Goal: Task Accomplishment & Management: Manage account settings

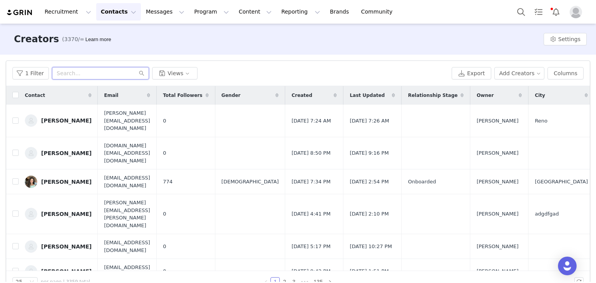
click at [89, 69] on input "text" at bounding box center [100, 73] width 97 height 12
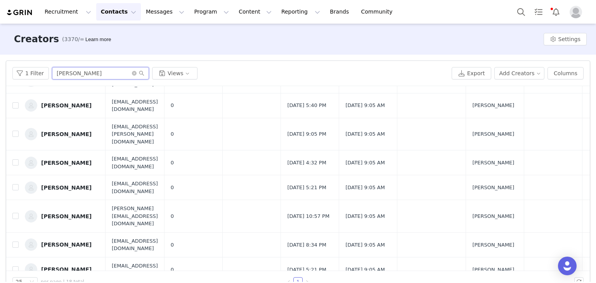
scroll to position [185, 0]
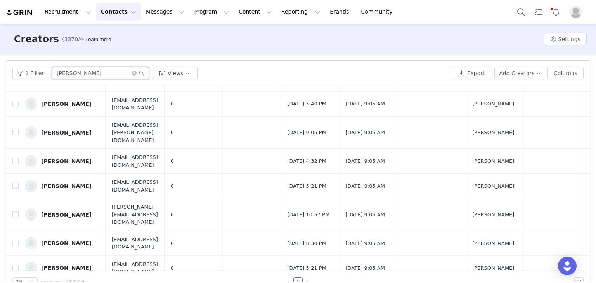
type input "heather"
click at [80, 240] on div "Heather Sostarich" at bounding box center [66, 243] width 50 height 6
click at [134, 74] on span at bounding box center [138, 73] width 12 height 5
click at [132, 74] on icon "icon: close-circle" at bounding box center [134, 73] width 5 height 5
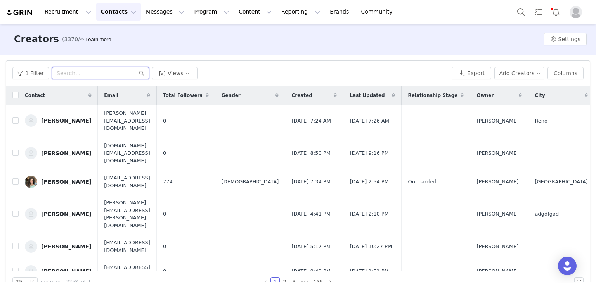
click at [66, 78] on input "text" at bounding box center [100, 73] width 97 height 12
paste input "esmegaarcia@gmail.com"
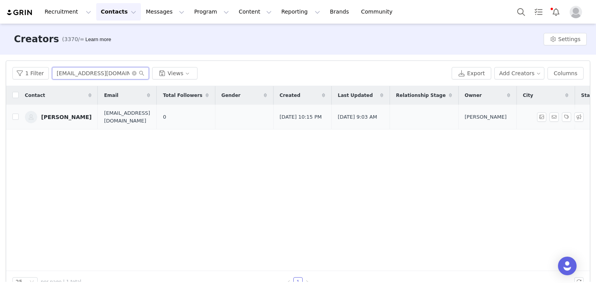
type input "esmegaarcia@gmail.com"
click at [69, 120] on link "Esmeralda Garcia" at bounding box center [58, 117] width 67 height 12
click at [115, 73] on input "esmegaarcia@gmail.com" at bounding box center [100, 73] width 97 height 12
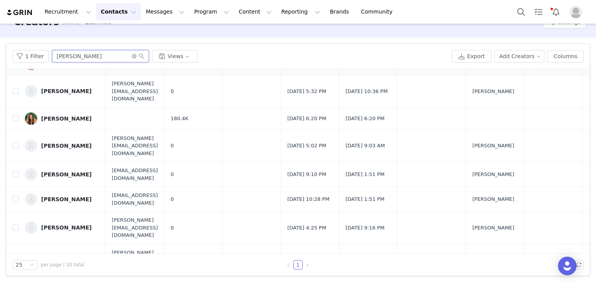
scroll to position [17, 0]
click at [105, 55] on input "toni" at bounding box center [100, 56] width 97 height 12
paste input "deanne@plantbasedonabudget.com"
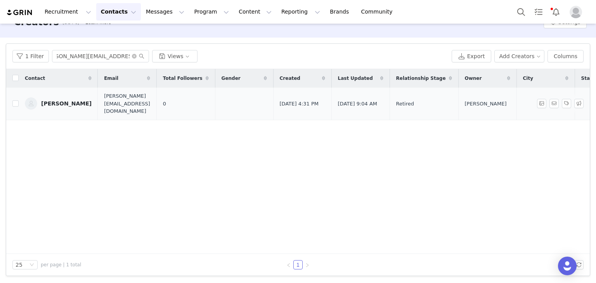
scroll to position [0, 0]
click at [55, 100] on div "Deanne Thomsen" at bounding box center [66, 103] width 50 height 6
click at [90, 57] on input "deanne@plantbasedonabudget.com" at bounding box center [100, 56] width 97 height 12
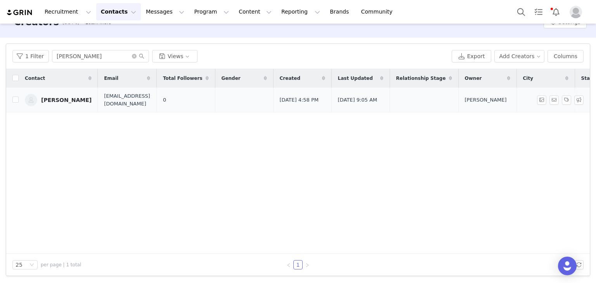
click at [67, 100] on div "Cassandra Cleland" at bounding box center [66, 100] width 50 height 6
click at [63, 62] on div "1 Filter cleland Views Export Add Creators Columns" at bounding box center [297, 56] width 583 height 25
click at [60, 56] on input "cleland" at bounding box center [100, 56] width 97 height 12
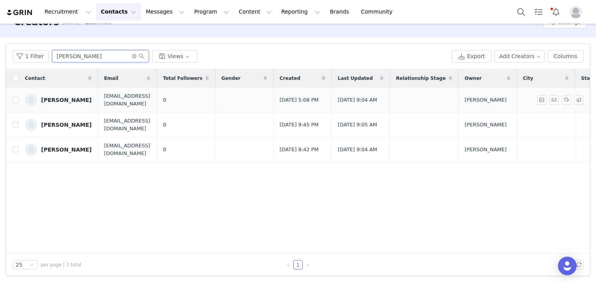
type input "carmen"
click at [62, 99] on div "Carmen Rios" at bounding box center [66, 100] width 50 height 6
click at [132, 56] on icon "icon: close-circle" at bounding box center [134, 56] width 5 height 5
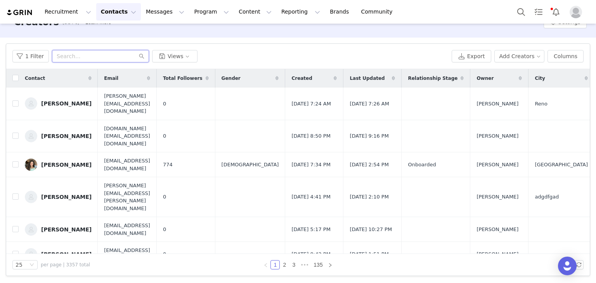
click at [67, 57] on input "text" at bounding box center [100, 56] width 97 height 12
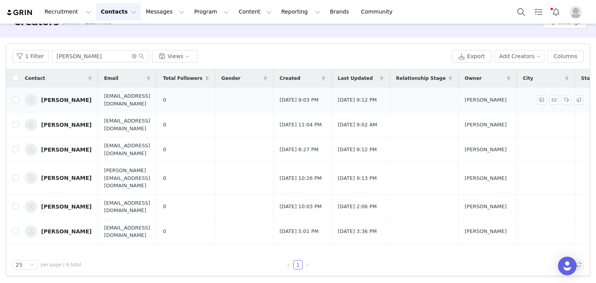
click at [57, 98] on div "Alison Barstad" at bounding box center [66, 100] width 50 height 6
click at [95, 56] on input "alison" at bounding box center [100, 56] width 97 height 12
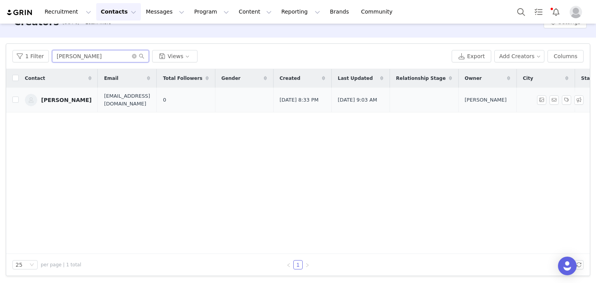
type input "danielle bre"
click at [59, 101] on div "Danielle Bressoud" at bounding box center [66, 100] width 50 height 6
click at [132, 58] on icon "icon: close-circle" at bounding box center [134, 56] width 5 height 5
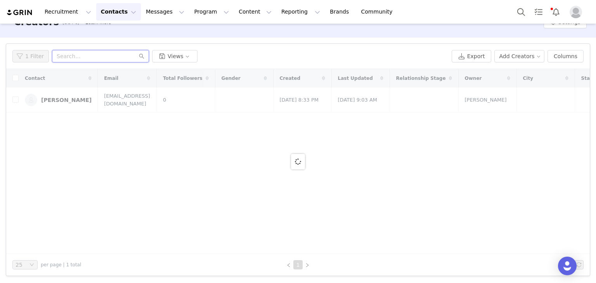
click at [122, 59] on input "text" at bounding box center [100, 56] width 97 height 12
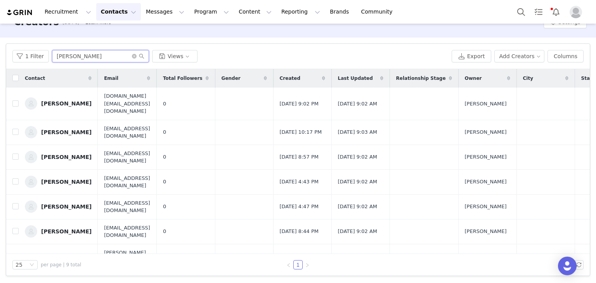
type input "brandon"
click at [62, 154] on div "Brandon Miller" at bounding box center [66, 157] width 50 height 6
click at [132, 56] on icon "icon: close-circle" at bounding box center [134, 56] width 5 height 5
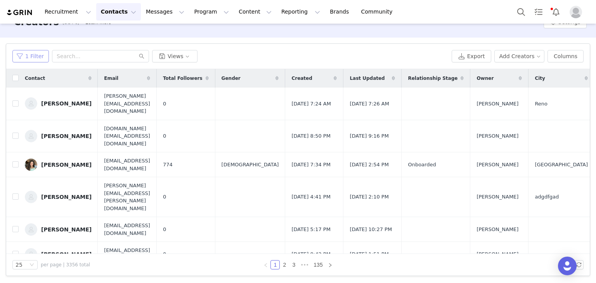
click at [28, 52] on button "1 Filter" at bounding box center [30, 56] width 36 height 12
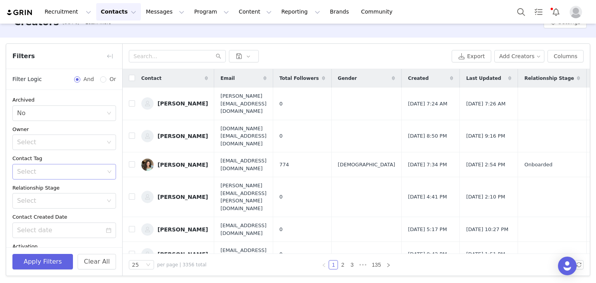
click at [50, 171] on div "Select" at bounding box center [60, 172] width 87 height 8
type input "prime"
click at [49, 191] on li "Prime Day Oct25" at bounding box center [61, 188] width 98 height 12
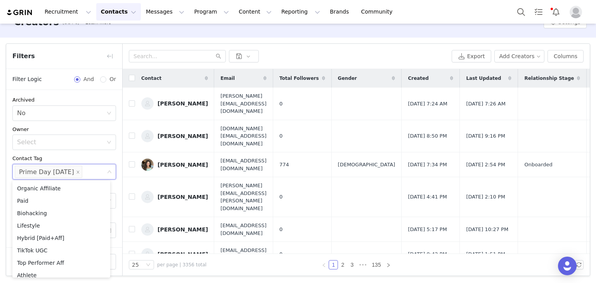
click at [87, 161] on div "Contact Tag" at bounding box center [64, 159] width 104 height 8
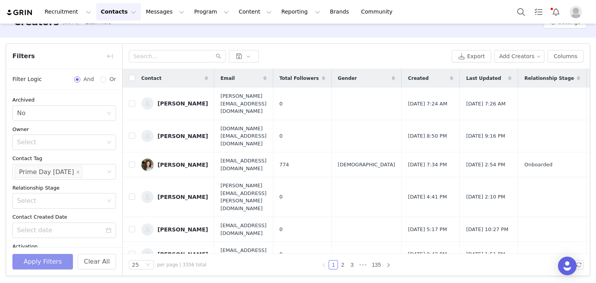
click at [58, 263] on button "Apply Filters" at bounding box center [42, 262] width 60 height 16
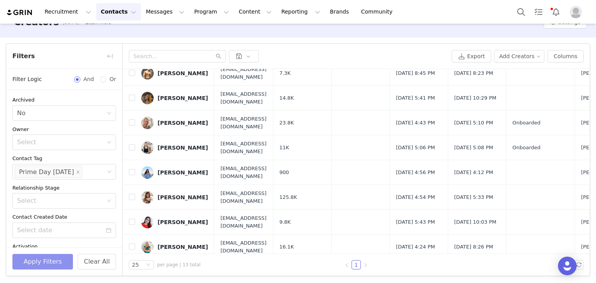
scroll to position [156, 0]
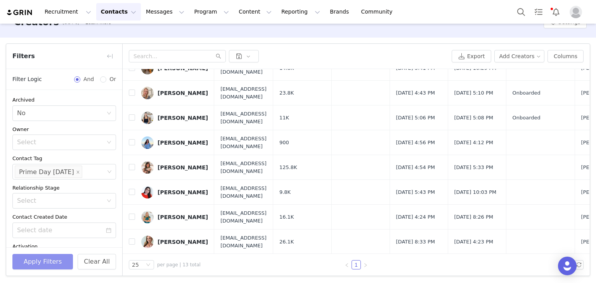
click at [12, 254] on button "Apply Filters" at bounding box center [42, 262] width 60 height 16
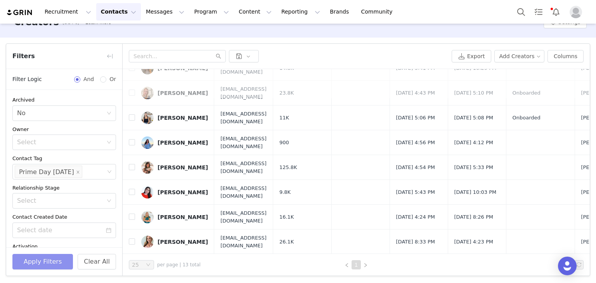
scroll to position [0, 0]
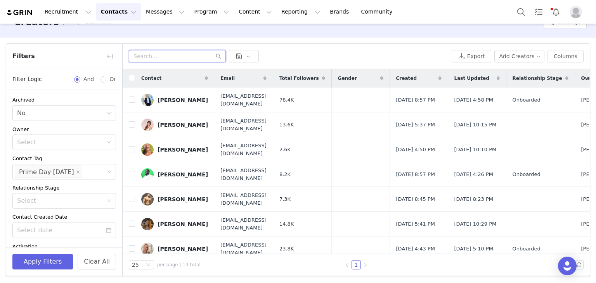
click at [165, 60] on input "text" at bounding box center [177, 56] width 97 height 12
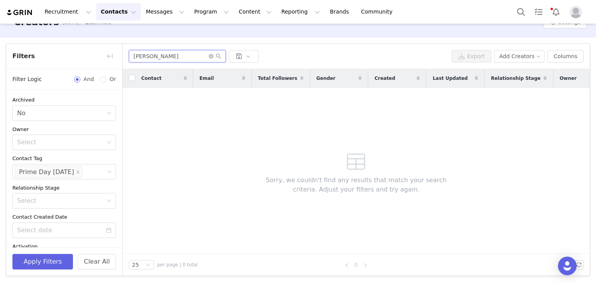
click at [156, 56] on input "darren" at bounding box center [177, 56] width 97 height 12
paste input "itsdainaj"
type input "itsdainaj"
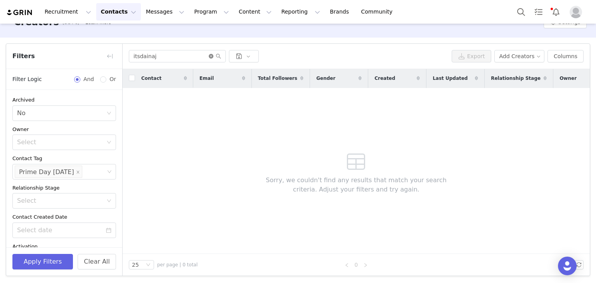
click at [210, 57] on icon "icon: close-circle" at bounding box center [211, 56] width 5 height 5
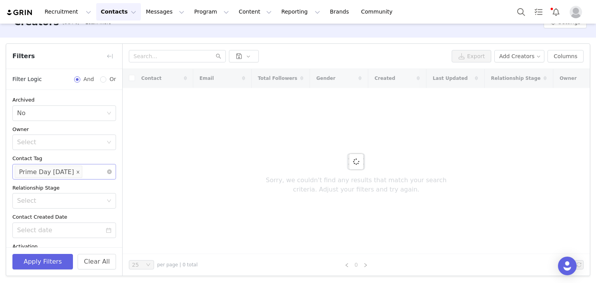
click at [76, 170] on icon "icon: close" at bounding box center [78, 172] width 4 height 4
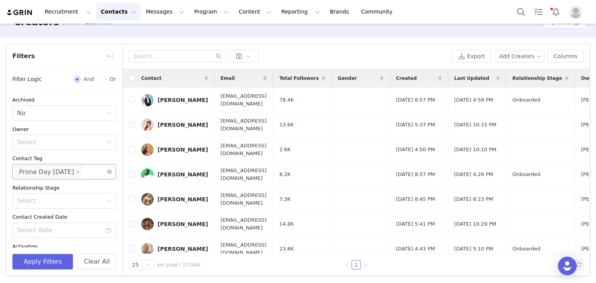
click at [49, 270] on div "Apply Filters Clear All" at bounding box center [64, 261] width 116 height 28
click at [61, 264] on button "Apply Filters" at bounding box center [42, 262] width 60 height 16
click at [107, 173] on icon "icon: close-circle" at bounding box center [109, 171] width 5 height 5
click at [51, 262] on button "Apply Filters" at bounding box center [42, 262] width 60 height 16
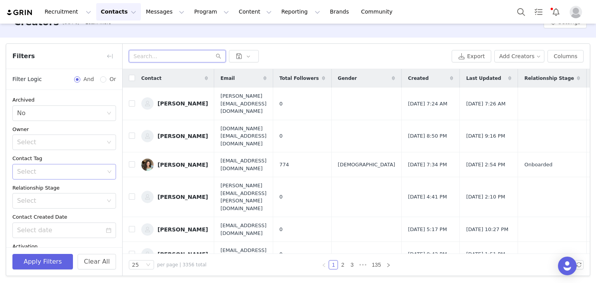
click at [168, 61] on input "text" at bounding box center [177, 56] width 97 height 12
paste input "itsdainaj"
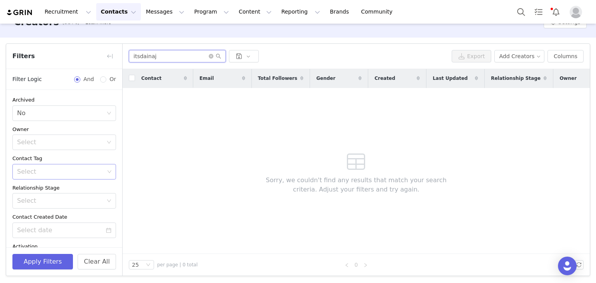
click at [168, 61] on input "itsdainaj" at bounding box center [177, 56] width 97 height 12
type input "darren"
click at [115, 55] on button "button" at bounding box center [110, 56] width 12 height 12
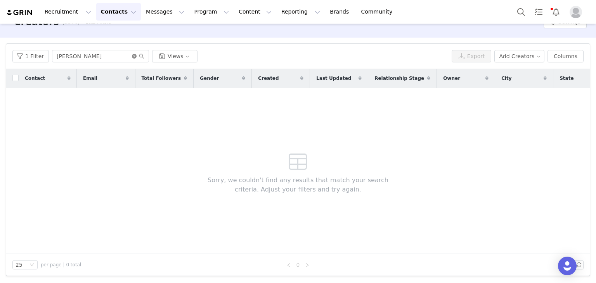
click at [133, 57] on icon "icon: close-circle" at bounding box center [134, 56] width 5 height 5
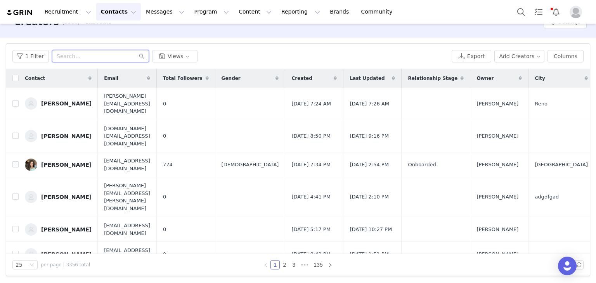
click at [109, 52] on input "text" at bounding box center [100, 56] width 97 height 12
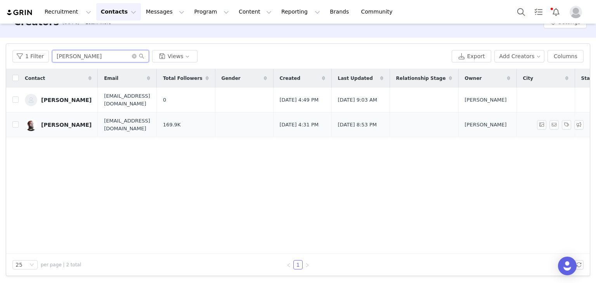
type input "brett"
click at [132, 55] on icon "icon: close-circle" at bounding box center [134, 56] width 5 height 5
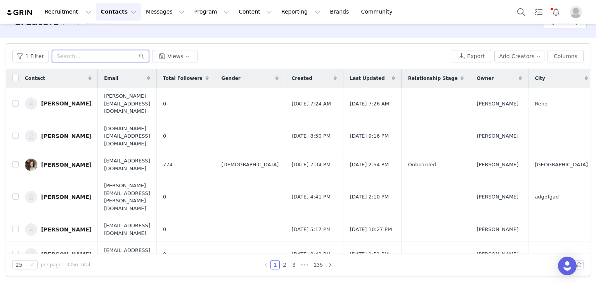
click at [97, 56] on input "text" at bounding box center [100, 56] width 97 height 12
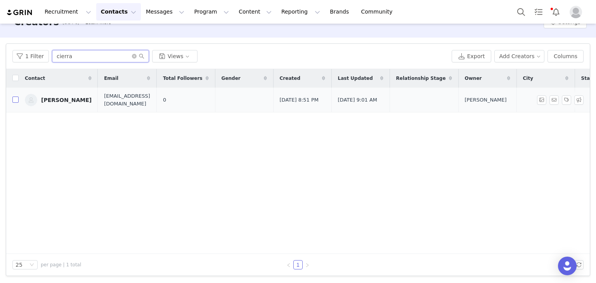
type input "cierra"
click at [12, 102] on input "checkbox" at bounding box center [15, 100] width 6 height 6
checkbox input "true"
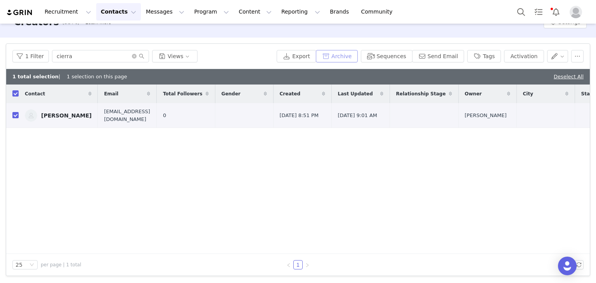
click at [348, 57] on button "Archive" at bounding box center [337, 56] width 42 height 12
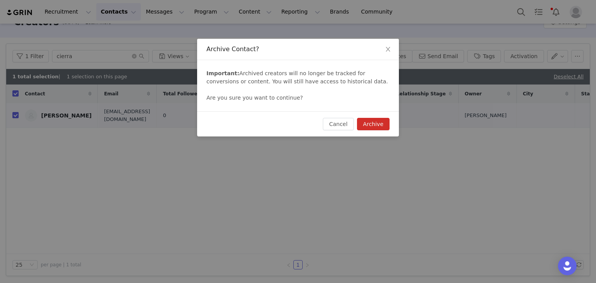
click at [372, 126] on button "Archive" at bounding box center [373, 124] width 33 height 12
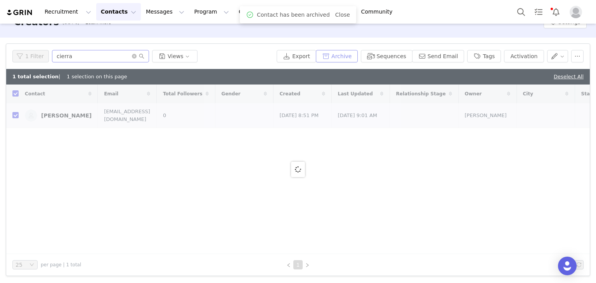
checkbox input "false"
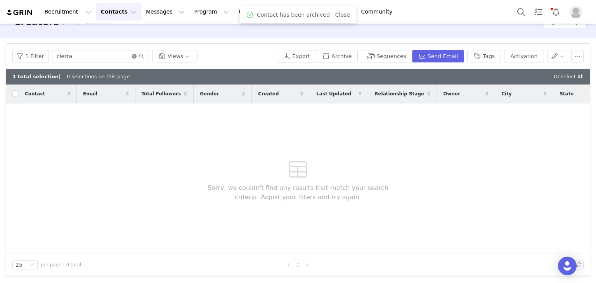
click at [132, 55] on icon "icon: close-circle" at bounding box center [134, 56] width 5 height 5
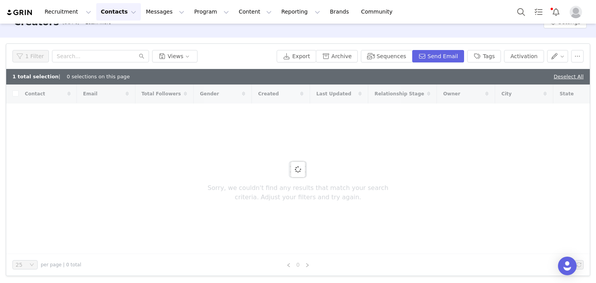
click at [554, 74] on div "Deselect All" at bounding box center [568, 77] width 30 height 8
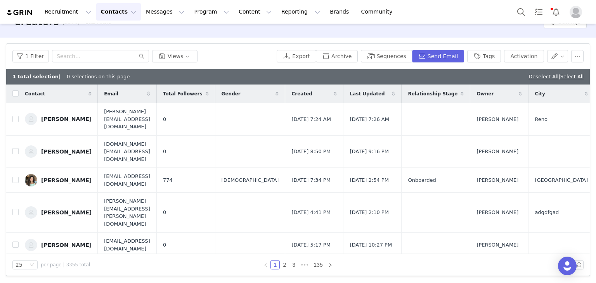
click at [542, 76] on link "Deselect All" at bounding box center [543, 77] width 30 height 6
click at [522, 92] on icon at bounding box center [519, 94] width 3 height 5
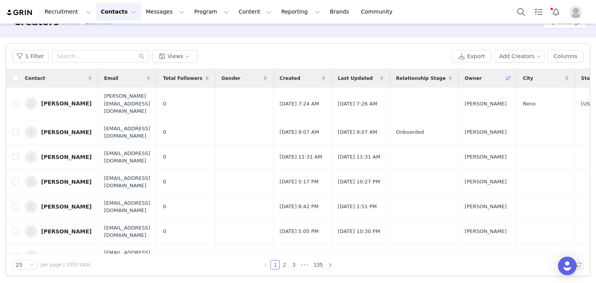
click at [272, 52] on div "1 Filter Views" at bounding box center [230, 56] width 436 height 12
click at [92, 54] on input "text" at bounding box center [100, 56] width 97 height 12
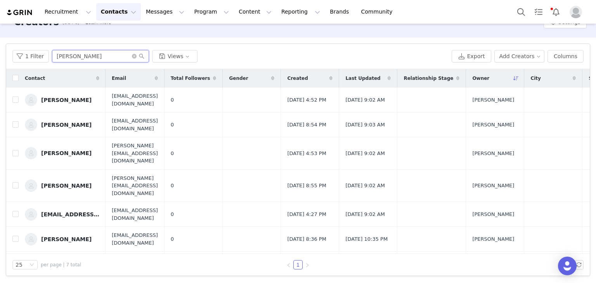
click at [91, 59] on input "emma" at bounding box center [100, 56] width 97 height 12
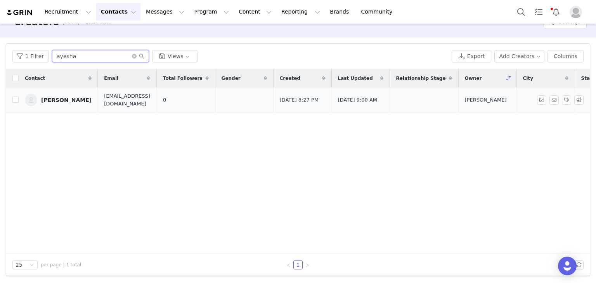
type input "ayesha"
click at [132, 54] on icon "icon: close-circle" at bounding box center [134, 56] width 5 height 5
click at [126, 55] on input "text" at bounding box center [100, 56] width 97 height 12
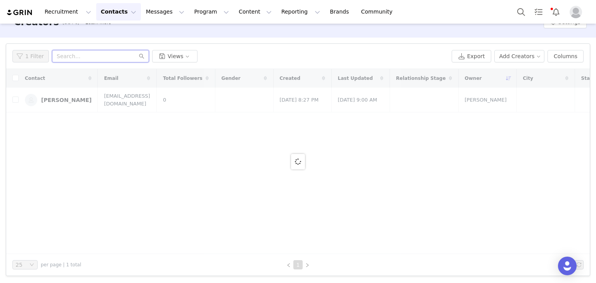
paste input "palmandcreation@gmail.com"
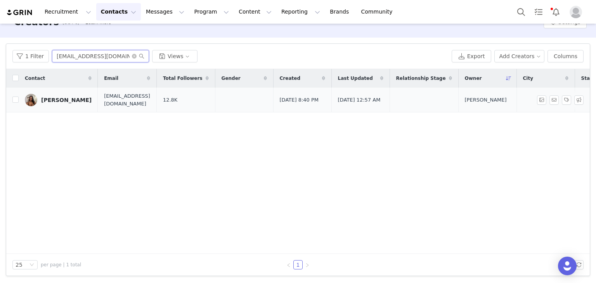
type input "palmandcreation@gmail.com"
click at [132, 56] on icon "icon: close-circle" at bounding box center [134, 56] width 5 height 5
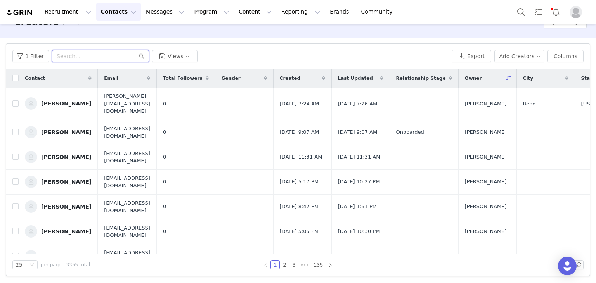
click at [114, 55] on input "text" at bounding box center [100, 56] width 97 height 12
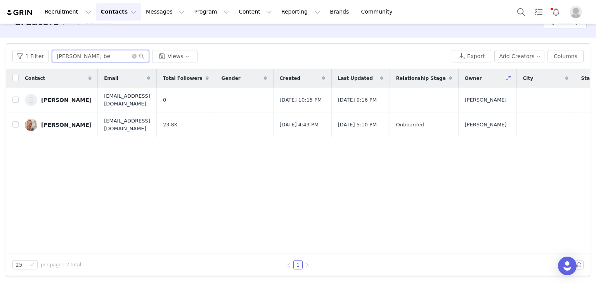
click at [92, 58] on input "ashley be" at bounding box center [100, 56] width 97 height 12
type input "alissa"
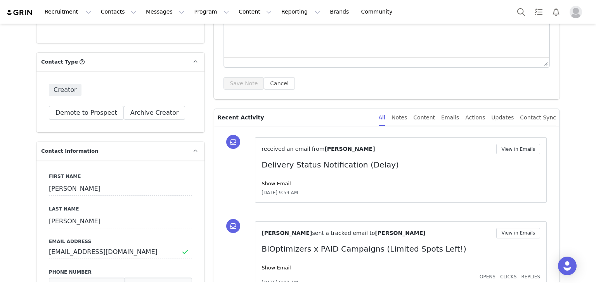
scroll to position [126, 0]
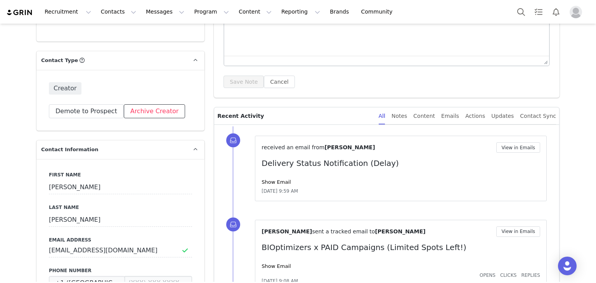
click at [142, 111] on button "Archive Creator" at bounding box center [155, 111] width 62 height 14
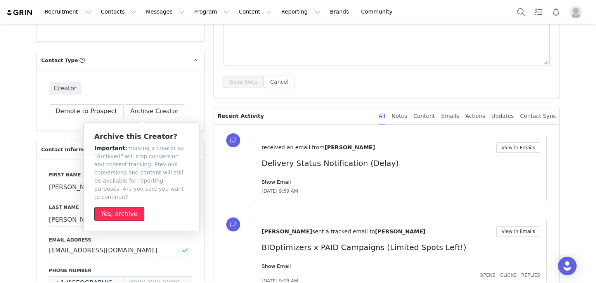
click at [121, 209] on button "Yes, archive" at bounding box center [119, 214] width 50 height 14
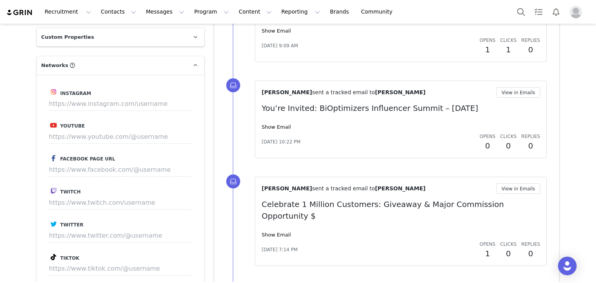
scroll to position [661, 0]
click at [105, 266] on input at bounding box center [120, 268] width 143 height 14
paste input "https://www.tiktok.com/@esmegaarcia"
type input "https://www.tiktok.com/@esmegaarcia"
click at [176, 266] on button "Save" at bounding box center [178, 268] width 28 height 14
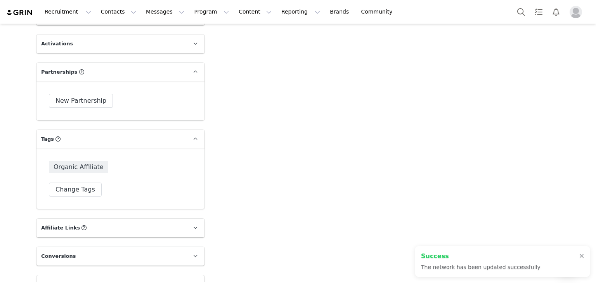
scroll to position [1365, 0]
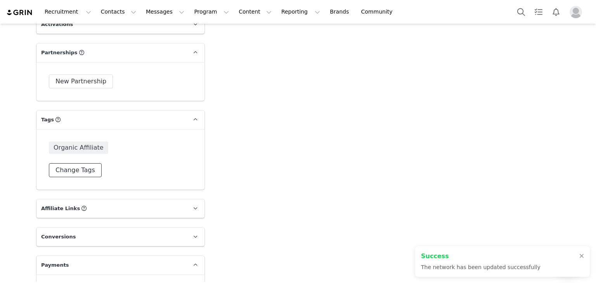
click at [60, 171] on button "Change Tags" at bounding box center [75, 170] width 53 height 14
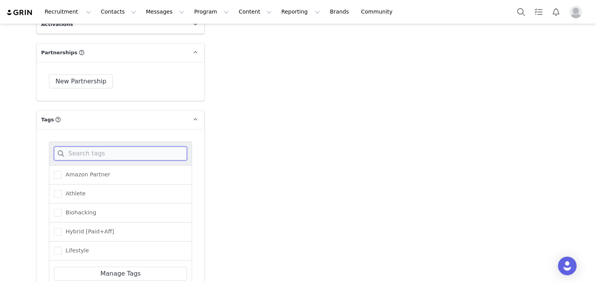
click at [95, 155] on input at bounding box center [120, 154] width 133 height 14
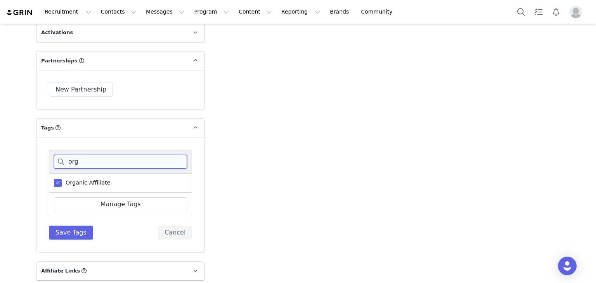
scroll to position [1374, 0]
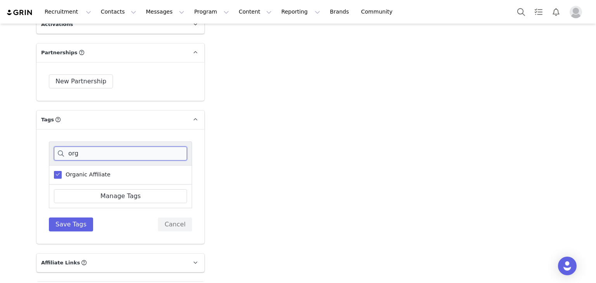
type input "org"
click at [54, 175] on span at bounding box center [58, 175] width 8 height 8
click at [62, 171] on input "Organic Affiliate" at bounding box center [62, 171] width 0 height 0
click at [73, 229] on button "Save Tags" at bounding box center [71, 225] width 44 height 14
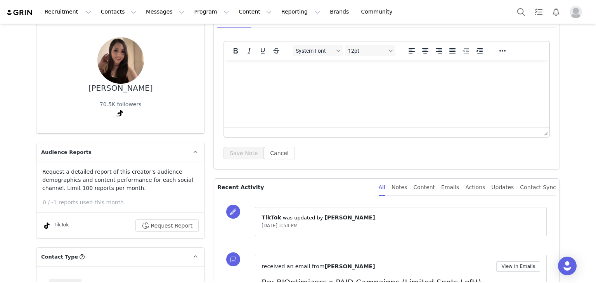
scroll to position [0, 0]
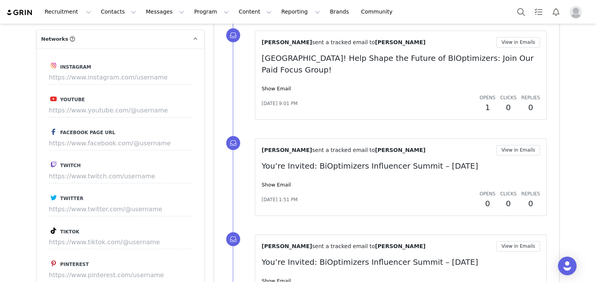
scroll to position [703, 0]
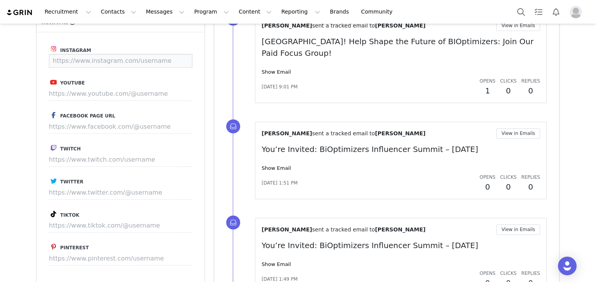
click at [103, 58] on input at bounding box center [120, 61] width 143 height 14
paste input "https://www.instagram.com/plantbasedonabudget"
type input "https://www.instagram.com/plantbasedonabudget"
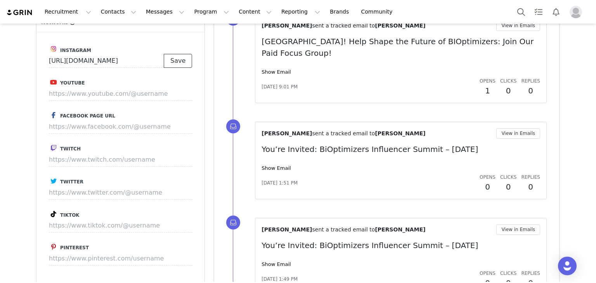
click at [184, 64] on button "Save" at bounding box center [178, 61] width 28 height 14
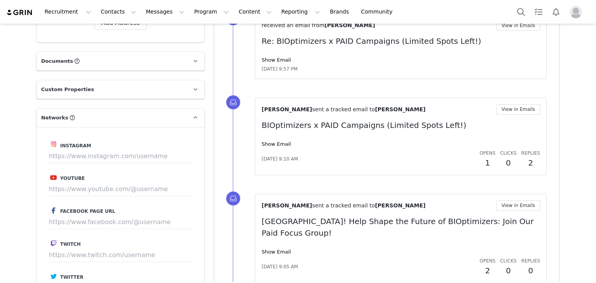
scroll to position [667, 0]
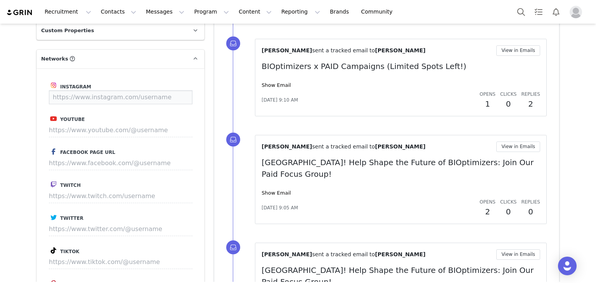
click at [105, 101] on input at bounding box center [120, 97] width 143 height 14
paste input "https://www.instagram.com/claritywithcassandra/?hl=en"
click at [175, 96] on button "Save" at bounding box center [178, 97] width 28 height 14
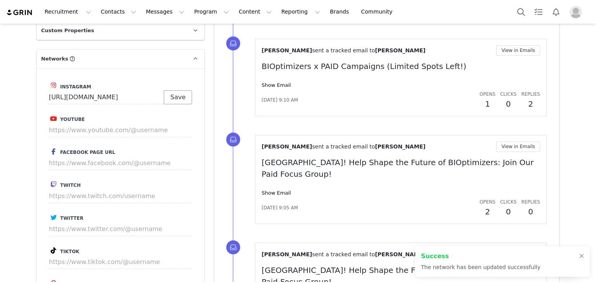
type input "https://www.instagram.com/claritywithcassandra"
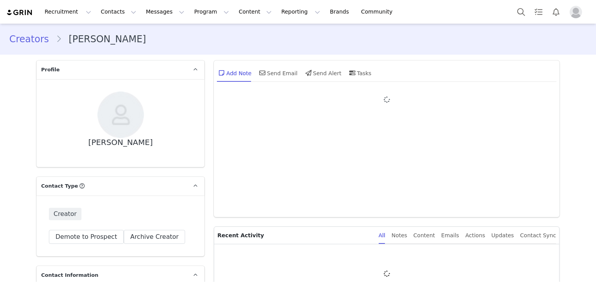
type input "+1 ([GEOGRAPHIC_DATA])"
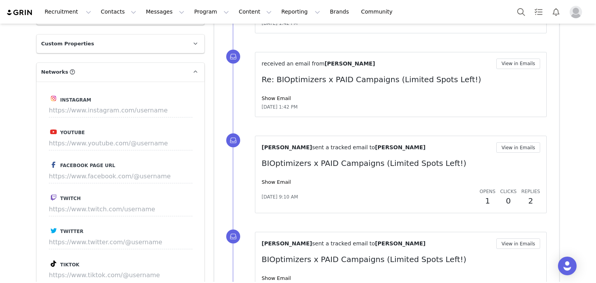
scroll to position [654, 0]
click at [119, 114] on input at bounding box center [120, 110] width 143 height 14
paste input "[URL][DOMAIN_NAME]"
click at [180, 112] on button "Save" at bounding box center [178, 110] width 28 height 14
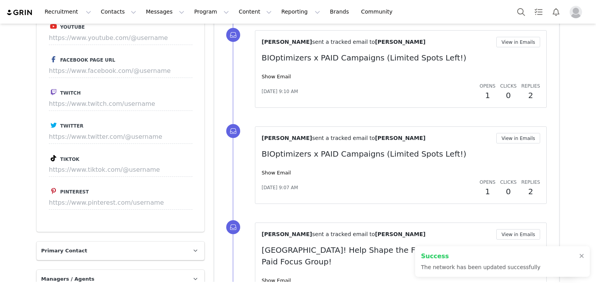
type input "[URL][DOMAIN_NAME]"
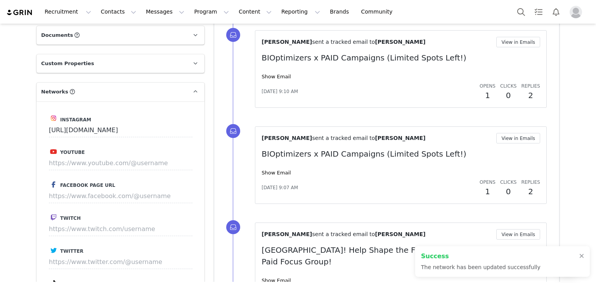
scroll to position [884, 0]
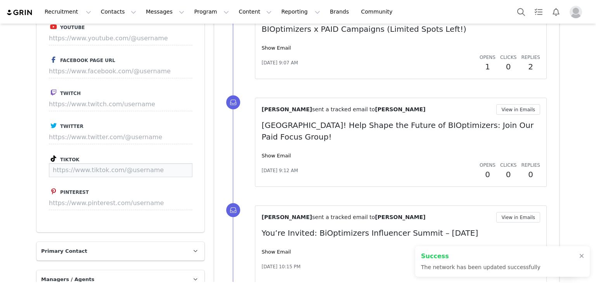
click at [128, 168] on input at bounding box center [120, 170] width 143 height 14
paste input "https://www.tiktok.com/@crmnrios1"
type input "https://www.tiktok.com/@crmnrios1"
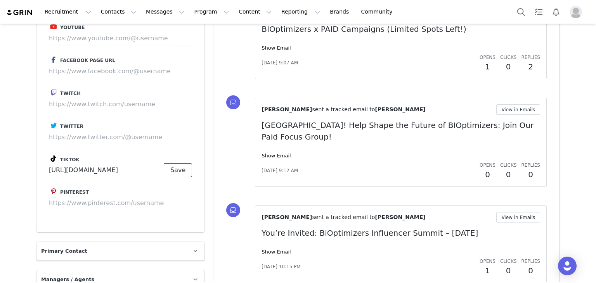
click at [178, 173] on button "Save" at bounding box center [178, 170] width 28 height 14
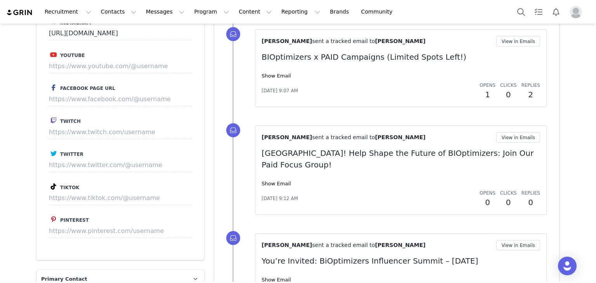
scroll to position [859, 0]
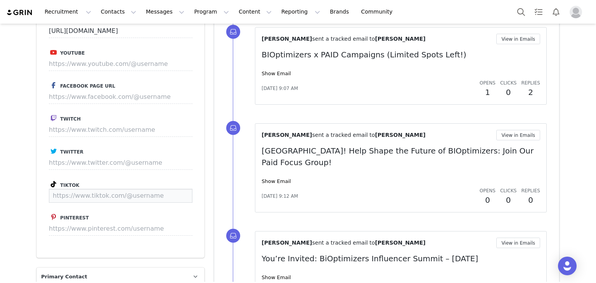
click at [126, 193] on input at bounding box center [120, 196] width 143 height 14
paste input "https://www.tiktok.com/@crmnrios1"
type input "https://www.tiktok.com/@crmnrios1"
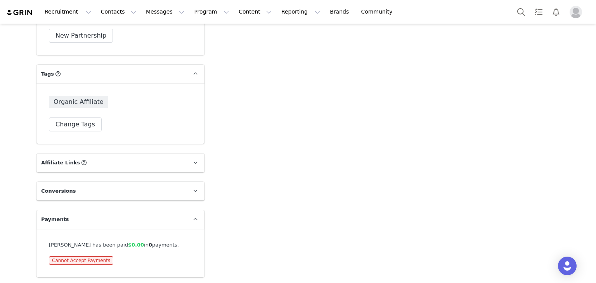
scroll to position [1433, 0]
type input "https://www.tiktok.com/@crmnrios1"
click at [62, 124] on button "Change Tags" at bounding box center [75, 125] width 53 height 14
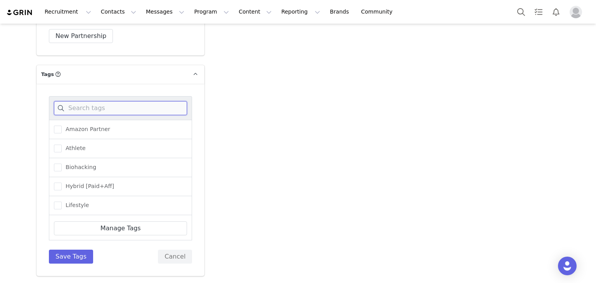
click at [83, 110] on input at bounding box center [120, 108] width 133 height 14
click at [168, 256] on button "Cancel" at bounding box center [175, 257] width 34 height 14
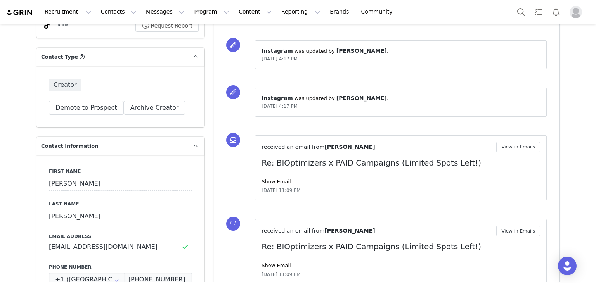
scroll to position [254, 0]
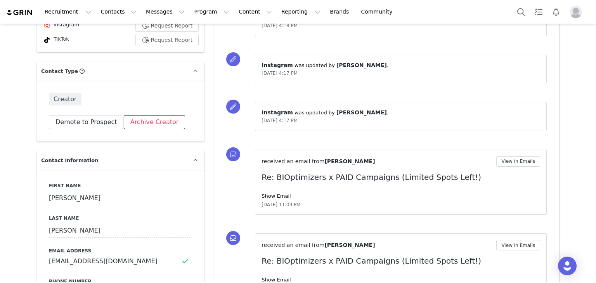
click at [143, 122] on button "Archive Creator" at bounding box center [155, 122] width 62 height 14
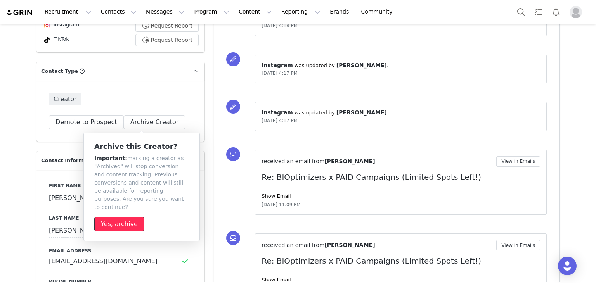
click at [124, 221] on button "Yes, archive" at bounding box center [119, 224] width 50 height 14
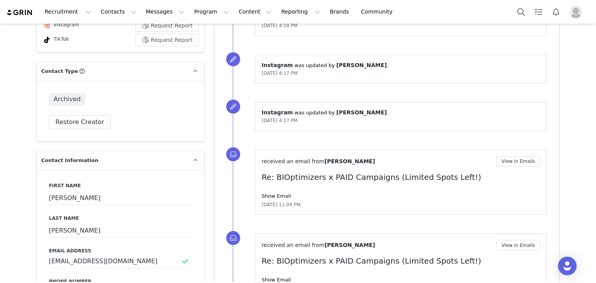
scroll to position [47, 0]
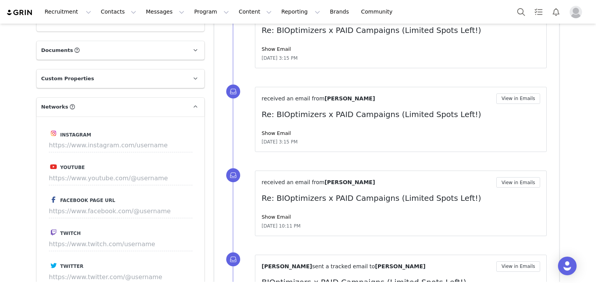
scroll to position [660, 0]
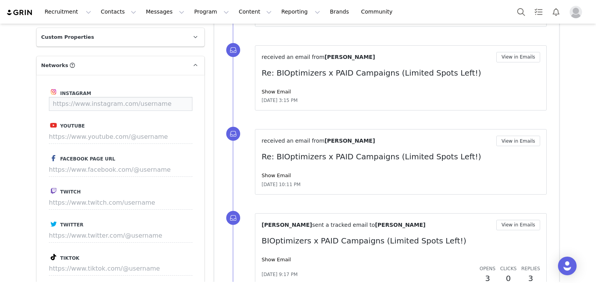
click at [126, 100] on input at bounding box center [120, 104] width 143 height 14
paste input "[URL][DOMAIN_NAME]"
click at [177, 103] on button "Save" at bounding box center [178, 104] width 28 height 14
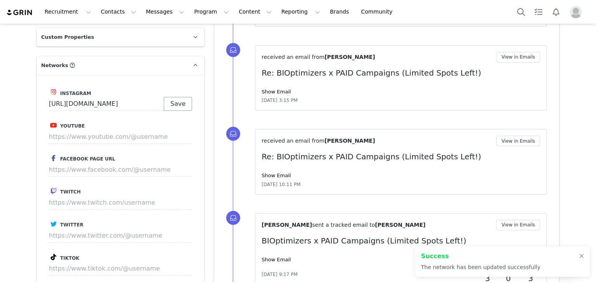
type input "https://www.instagram.com/alisonannb"
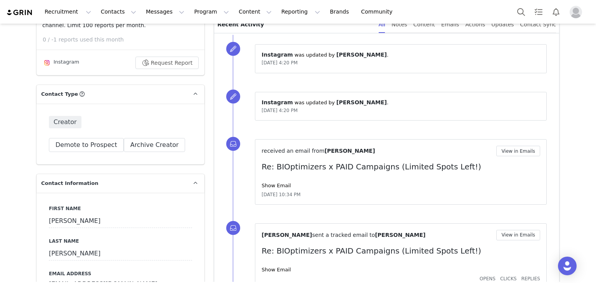
scroll to position [223, 0]
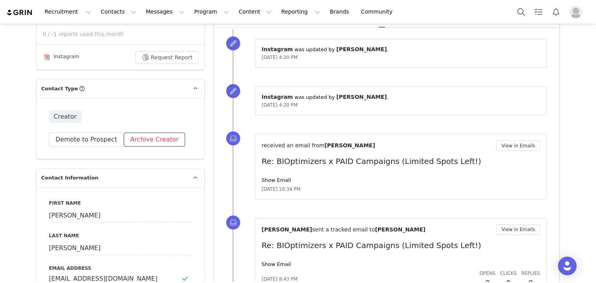
click at [140, 143] on button "Archive Creator" at bounding box center [155, 140] width 62 height 14
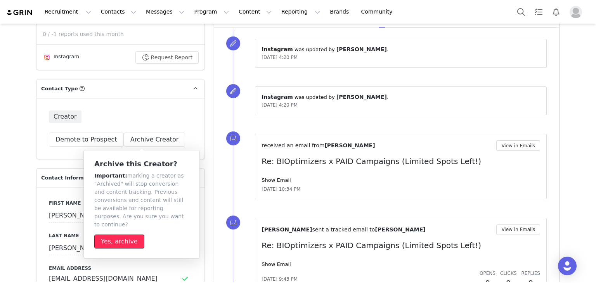
click at [130, 235] on button "Yes, archive" at bounding box center [119, 242] width 50 height 14
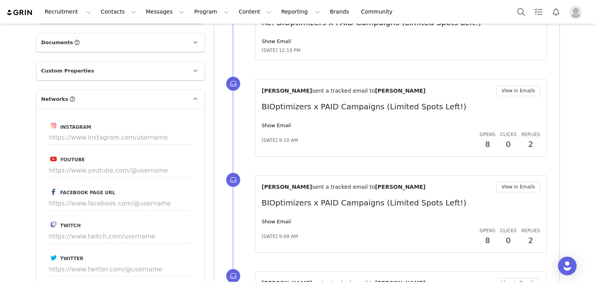
scroll to position [633, 0]
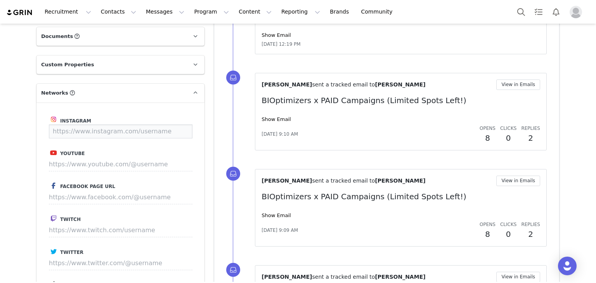
click at [132, 129] on input at bounding box center [120, 131] width 143 height 14
paste input "[URL][DOMAIN_NAME]"
click at [180, 129] on button "Save" at bounding box center [178, 131] width 28 height 14
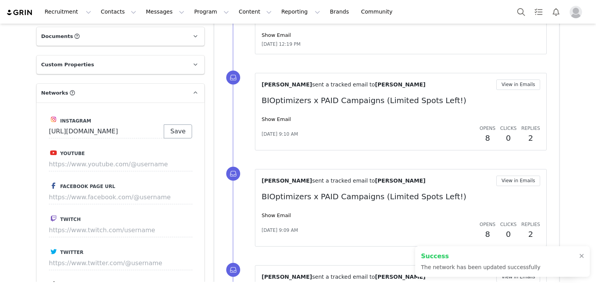
type input "[URL][DOMAIN_NAME]"
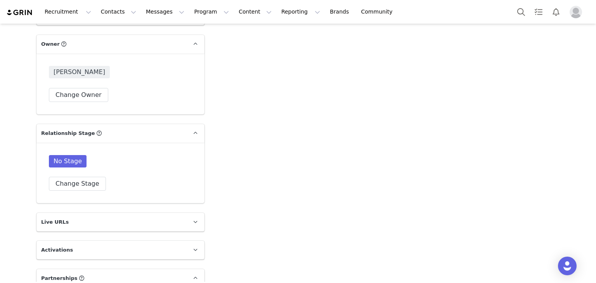
scroll to position [1148, 0]
click at [85, 97] on button "Change Owner" at bounding box center [78, 95] width 59 height 14
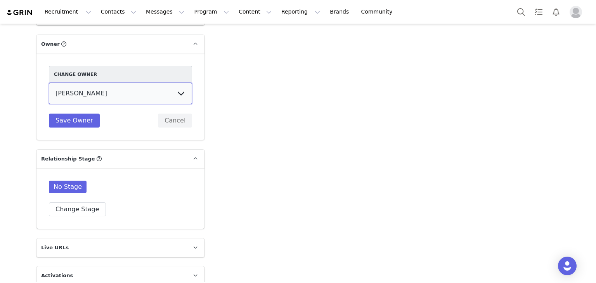
click at [104, 90] on select "[PERSON_NAME] [PERSON_NAME] [PERSON_NAME] [PERSON_NAME] [PERSON_NAME] [PERSON_N…" at bounding box center [120, 94] width 143 height 22
select select "ae111b3b-09d4-4d56-b7f3-4e0fa261a71d"
click at [49, 83] on select "[PERSON_NAME] [PERSON_NAME] [PERSON_NAME] [PERSON_NAME] [PERSON_NAME] [PERSON_N…" at bounding box center [120, 94] width 143 height 22
click at [67, 123] on button "Save Owner" at bounding box center [74, 121] width 51 height 14
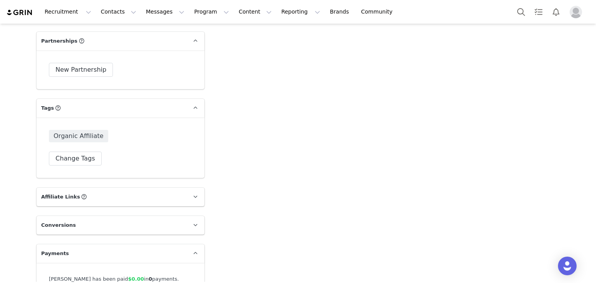
scroll to position [1419, 0]
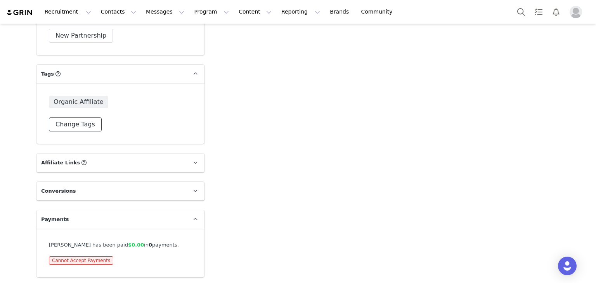
click at [73, 124] on button "Change Tags" at bounding box center [75, 124] width 53 height 14
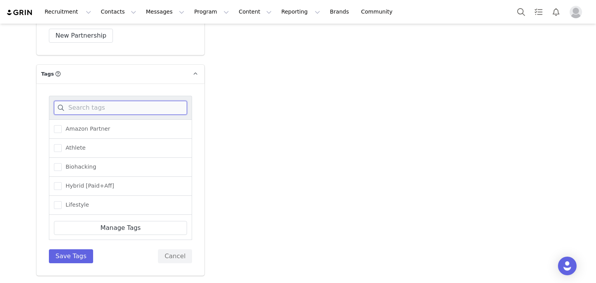
click at [101, 106] on input at bounding box center [120, 108] width 133 height 14
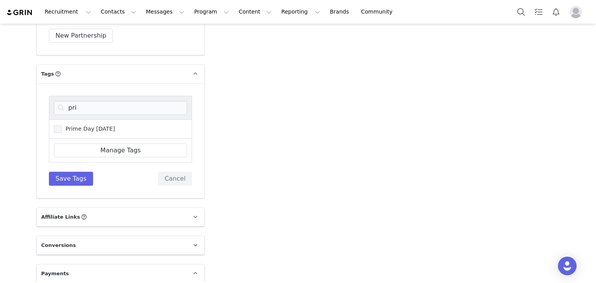
click at [62, 126] on span "Prime Day [DATE]" at bounding box center [88, 128] width 53 height 7
click at [62, 125] on input "Prime Day [DATE]" at bounding box center [62, 125] width 0 height 0
click at [73, 111] on input "pri" at bounding box center [120, 108] width 133 height 14
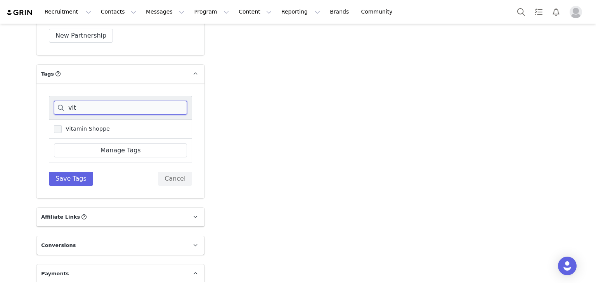
type input "vit"
click at [57, 127] on span at bounding box center [58, 129] width 8 height 8
click at [62, 125] on input "Vitamin Shoppe" at bounding box center [62, 125] width 0 height 0
click at [70, 176] on button "Save Tags" at bounding box center [71, 179] width 44 height 14
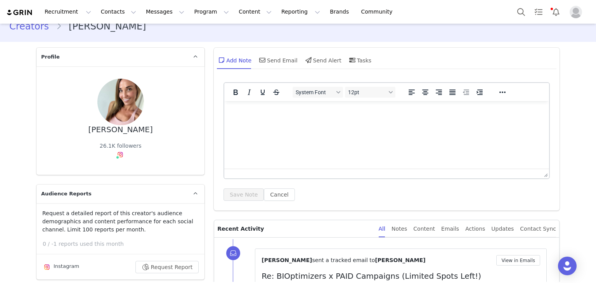
scroll to position [0, 0]
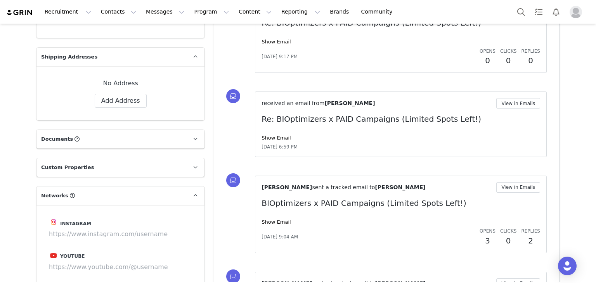
scroll to position [530, 0]
click at [109, 232] on input at bounding box center [120, 234] width 143 height 14
paste input "https://www.instagram.com/thatguybmills"
type input "https://www.instagram.com/thatguybmills"
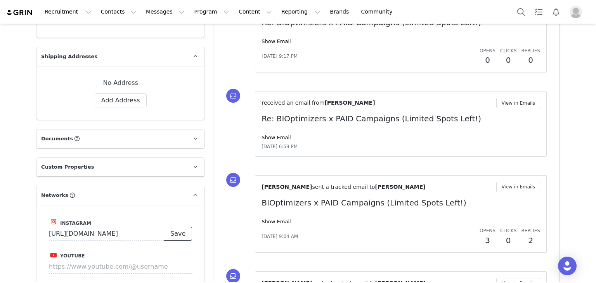
scroll to position [0, 0]
click at [185, 238] on button "Save" at bounding box center [178, 234] width 28 height 14
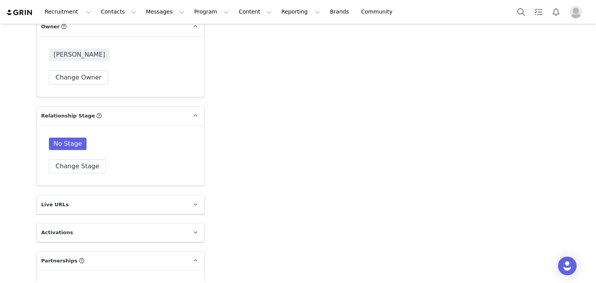
scroll to position [1169, 0]
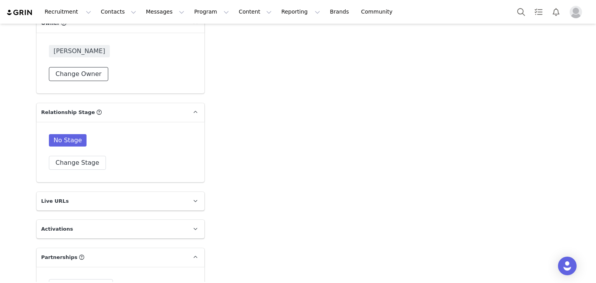
click at [61, 70] on button "Change Owner" at bounding box center [78, 74] width 59 height 14
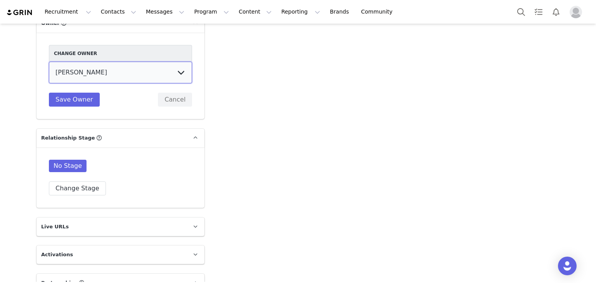
click at [140, 74] on select "[PERSON_NAME] [PERSON_NAME] [PERSON_NAME] [PERSON_NAME] [PERSON_NAME] [PERSON_N…" at bounding box center [120, 73] width 143 height 22
select select "ae111b3b-09d4-4d56-b7f3-4e0fa261a71d"
click at [49, 62] on select "[PERSON_NAME] [PERSON_NAME] [PERSON_NAME] [PERSON_NAME] [PERSON_NAME] [PERSON_N…" at bounding box center [120, 73] width 143 height 22
click at [78, 97] on button "Save Owner" at bounding box center [74, 100] width 51 height 14
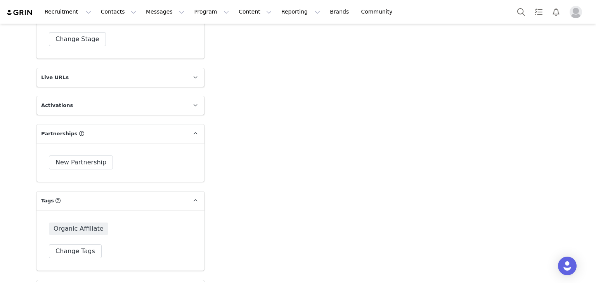
scroll to position [1282, 0]
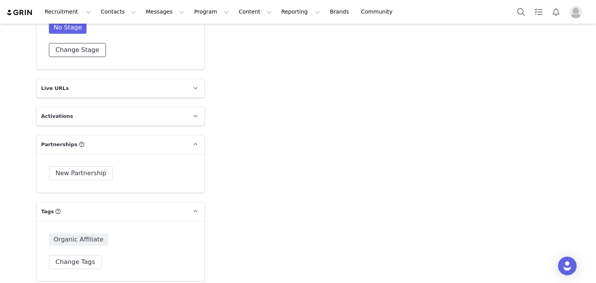
click at [79, 48] on button "Change Stage" at bounding box center [77, 50] width 57 height 14
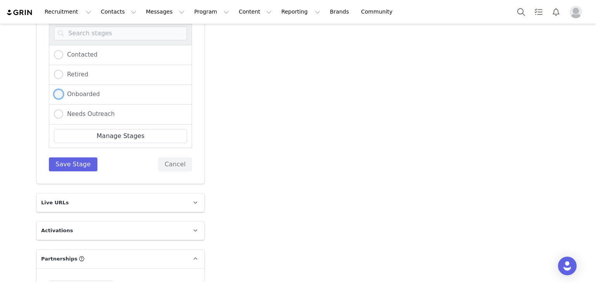
click at [63, 92] on span "Onboarded" at bounding box center [81, 94] width 36 height 7
click at [62, 92] on input "Onboarded" at bounding box center [58, 95] width 9 height 10
radio input "true"
click at [74, 161] on button "Save Stage" at bounding box center [73, 164] width 48 height 14
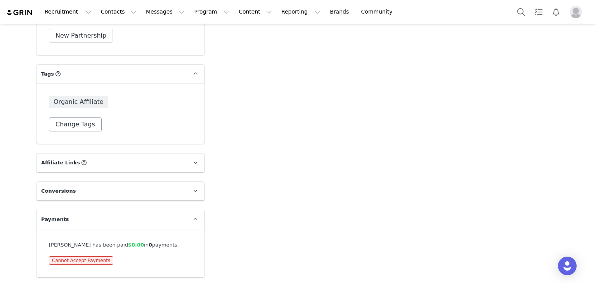
scroll to position [1419, 0]
click at [71, 119] on button "Change Tags" at bounding box center [75, 124] width 53 height 14
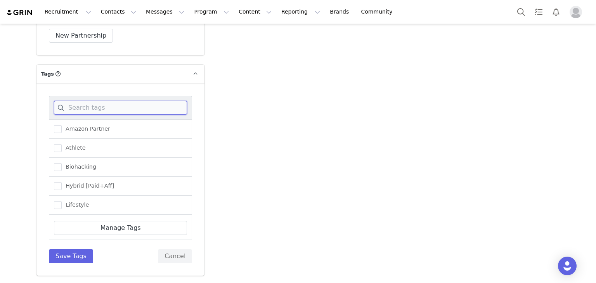
click at [107, 111] on input at bounding box center [120, 108] width 133 height 14
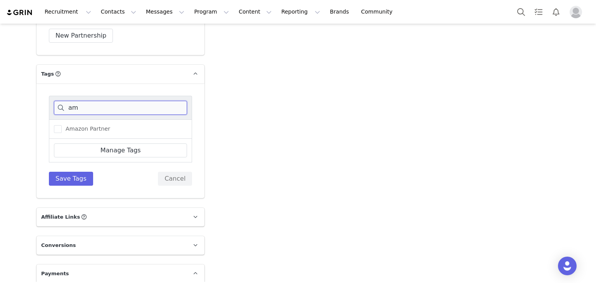
type input "a"
click at [54, 129] on span at bounding box center [58, 129] width 8 height 8
click at [62, 125] on input "Prime Day Oct25" at bounding box center [62, 125] width 0 height 0
click at [95, 110] on input "pri" at bounding box center [120, 108] width 133 height 14
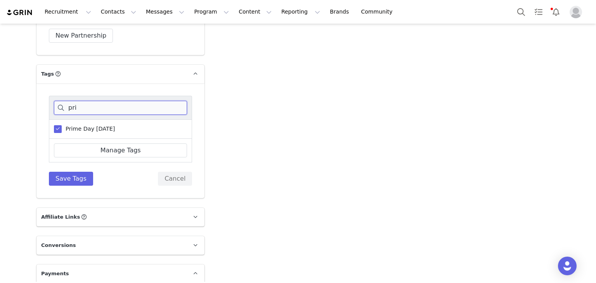
click at [95, 110] on input "pri" at bounding box center [120, 108] width 133 height 14
type input "vita"
click at [57, 127] on span at bounding box center [58, 129] width 8 height 8
click at [62, 125] on input "Vitamin Shoppe" at bounding box center [62, 125] width 0 height 0
click at [74, 176] on button "Save Tags" at bounding box center [71, 179] width 44 height 14
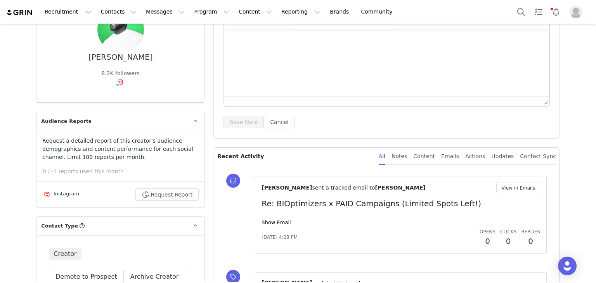
scroll to position [0, 0]
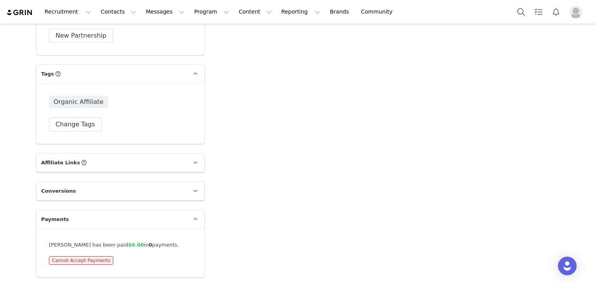
scroll to position [1135, 0]
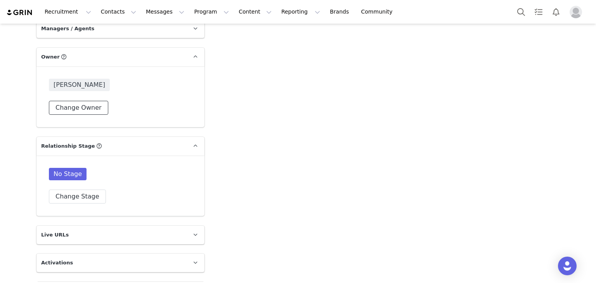
click at [92, 109] on button "Change Owner" at bounding box center [78, 108] width 59 height 14
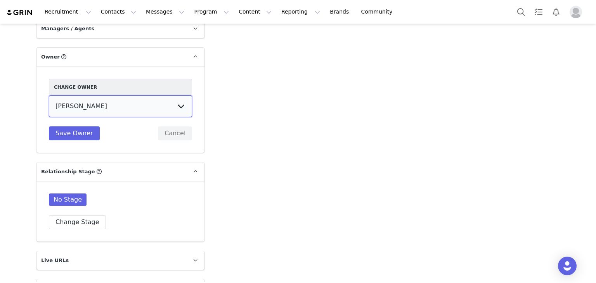
click at [112, 105] on select "[PERSON_NAME] [PERSON_NAME] [PERSON_NAME] [PERSON_NAME] [PERSON_NAME] [PERSON_N…" at bounding box center [120, 106] width 143 height 22
select select "ae111b3b-09d4-4d56-b7f3-4e0fa261a71d"
click at [49, 95] on select "[PERSON_NAME] [PERSON_NAME] [PERSON_NAME] [PERSON_NAME] [PERSON_NAME] [PERSON_N…" at bounding box center [120, 106] width 143 height 22
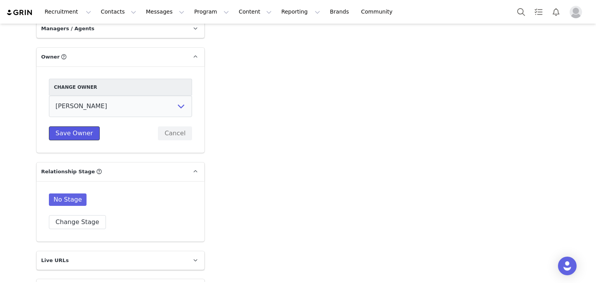
click at [81, 133] on button "Save Owner" at bounding box center [74, 133] width 51 height 14
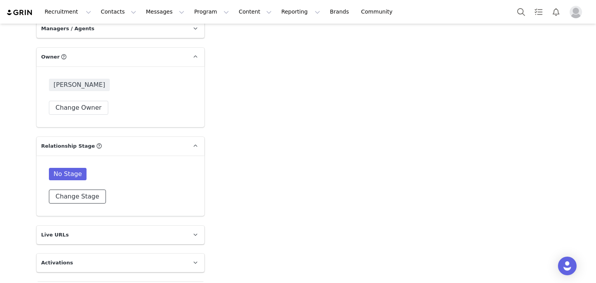
click at [84, 193] on button "Change Stage" at bounding box center [77, 197] width 57 height 14
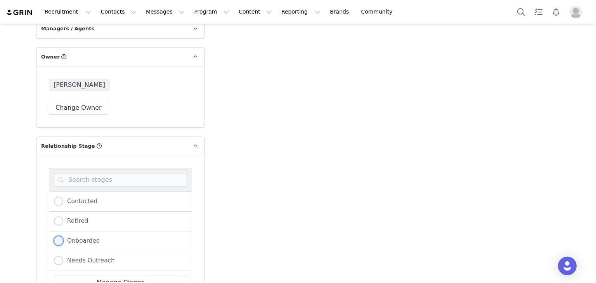
click at [54, 239] on span at bounding box center [58, 240] width 9 height 9
click at [54, 239] on input "Onboarded" at bounding box center [58, 241] width 9 height 10
radio input "true"
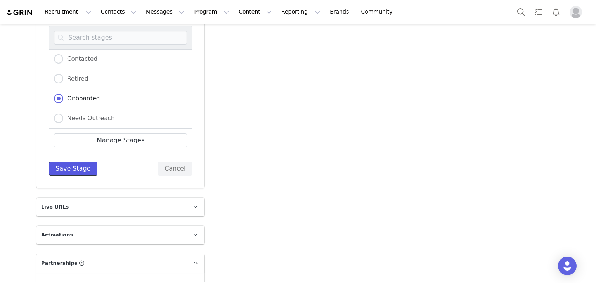
click at [69, 171] on button "Save Stage" at bounding box center [73, 169] width 48 height 14
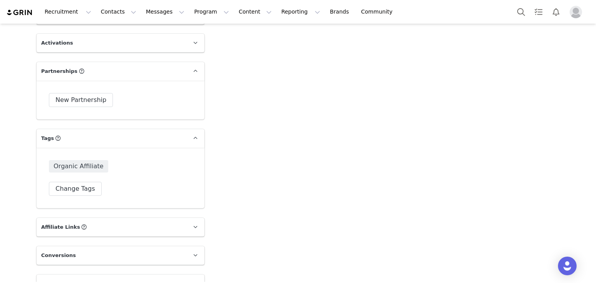
scroll to position [1373, 0]
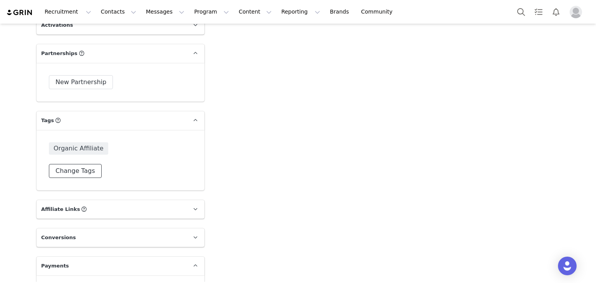
click at [88, 165] on button "Change Tags" at bounding box center [75, 171] width 53 height 14
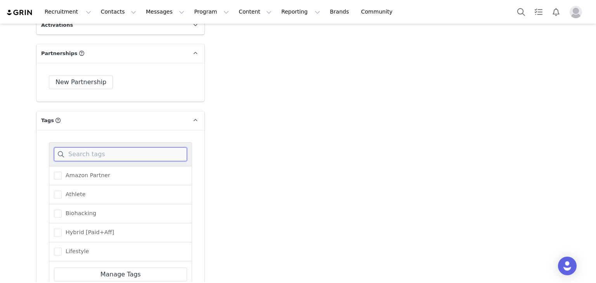
click at [127, 154] on input at bounding box center [120, 154] width 133 height 14
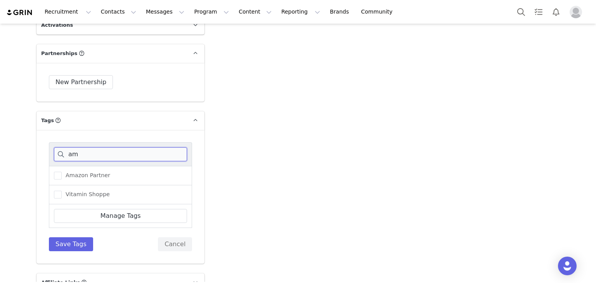
type input "a"
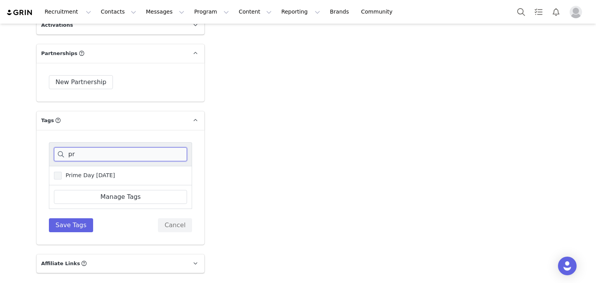
type input "pr"
click at [62, 173] on span "Prime Day [DATE]" at bounding box center [88, 175] width 53 height 7
click at [62, 172] on input "Prime Day Oct25" at bounding box center [62, 172] width 0 height 0
click at [81, 155] on input "pr" at bounding box center [120, 154] width 133 height 14
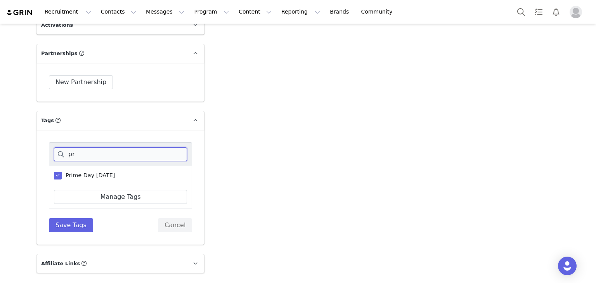
click at [81, 155] on input "pr" at bounding box center [120, 154] width 133 height 14
type input "vit"
click at [58, 173] on span at bounding box center [58, 176] width 8 height 8
click at [62, 172] on input "Vitamin Shoppe" at bounding box center [62, 172] width 0 height 0
click at [69, 222] on button "Save Tags" at bounding box center [71, 225] width 44 height 14
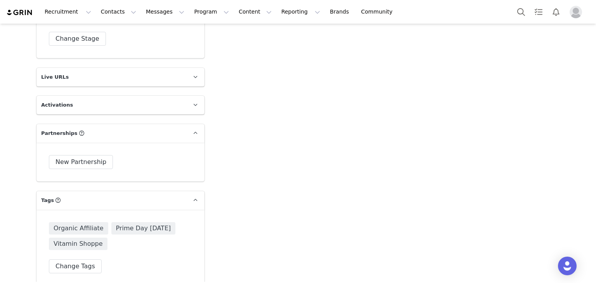
scroll to position [1008, 0]
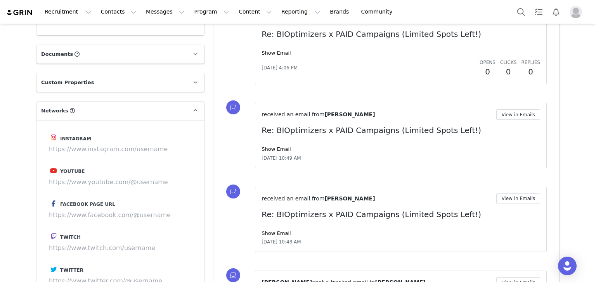
scroll to position [628, 0]
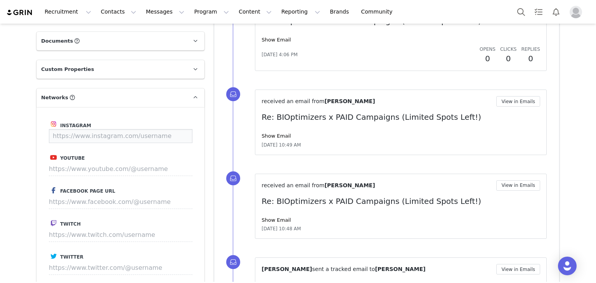
click at [119, 136] on input at bounding box center [120, 136] width 143 height 14
paste input "[URL][DOMAIN_NAME]"
click at [167, 132] on button "Save" at bounding box center [178, 136] width 28 height 14
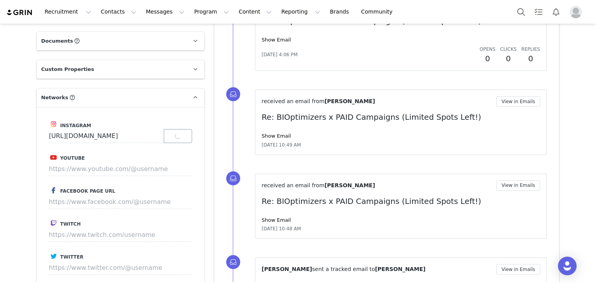
click at [167, 132] on p "Save" at bounding box center [178, 136] width 28 height 14
type input "[URL][DOMAIN_NAME]"
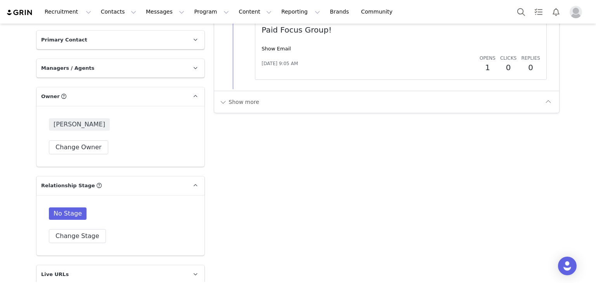
scroll to position [1126, 0]
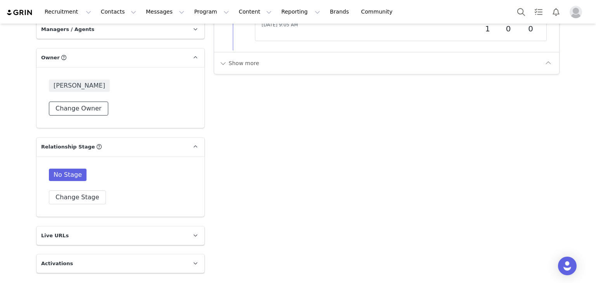
click at [85, 106] on button "Change Owner" at bounding box center [78, 109] width 59 height 14
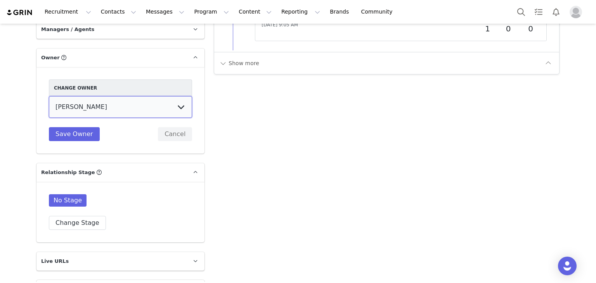
click at [93, 108] on select "[PERSON_NAME] [PERSON_NAME] [PERSON_NAME] [PERSON_NAME] [PERSON_NAME] [PERSON_N…" at bounding box center [120, 107] width 143 height 22
select select "ae111b3b-09d4-4d56-b7f3-4e0fa261a71d"
click at [49, 96] on select "[PERSON_NAME] [PERSON_NAME] [PERSON_NAME] [PERSON_NAME] [PERSON_NAME] [PERSON_N…" at bounding box center [120, 107] width 143 height 22
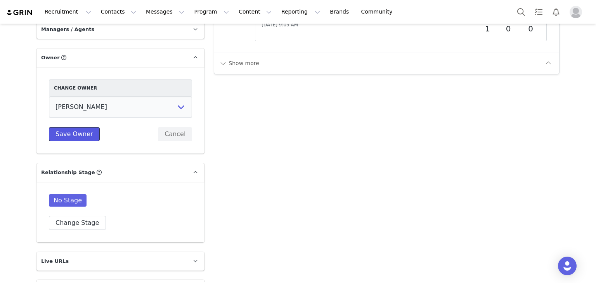
click at [71, 136] on button "Save Owner" at bounding box center [74, 134] width 51 height 14
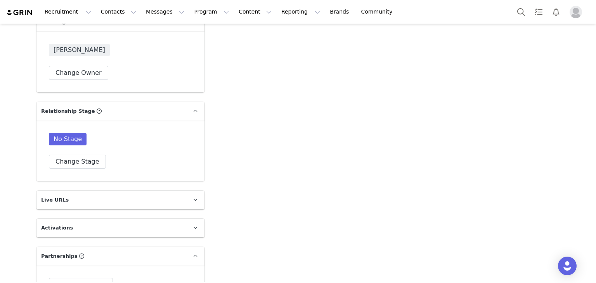
scroll to position [1179, 0]
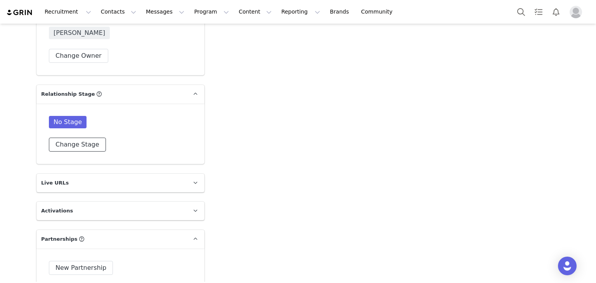
click at [87, 141] on button "Change Stage" at bounding box center [77, 145] width 57 height 14
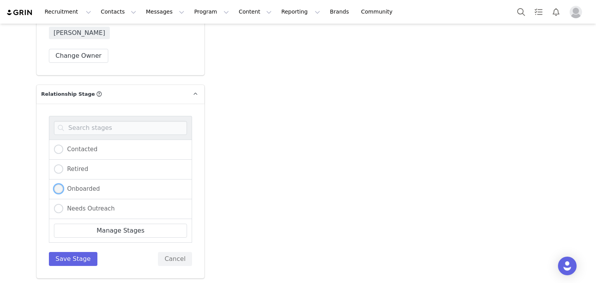
click at [59, 184] on span at bounding box center [58, 189] width 9 height 10
click at [59, 184] on input "Onboarded" at bounding box center [58, 189] width 9 height 10
radio input "true"
click at [74, 252] on button "Save Stage" at bounding box center [73, 259] width 48 height 14
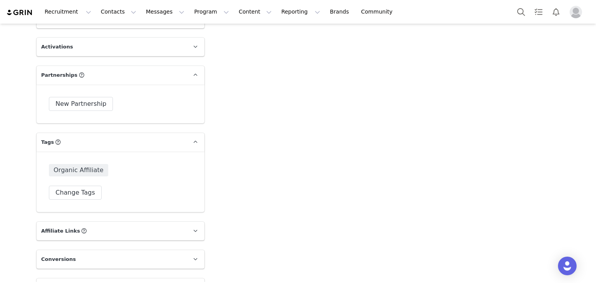
scroll to position [1412, 0]
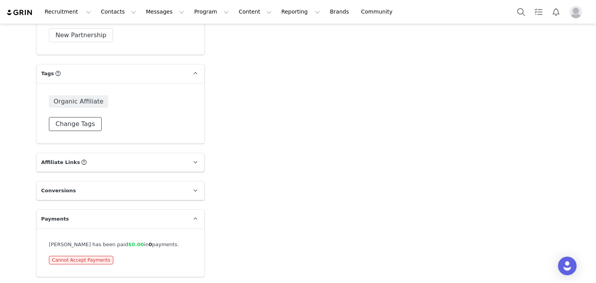
click at [83, 124] on button "Change Tags" at bounding box center [75, 124] width 53 height 14
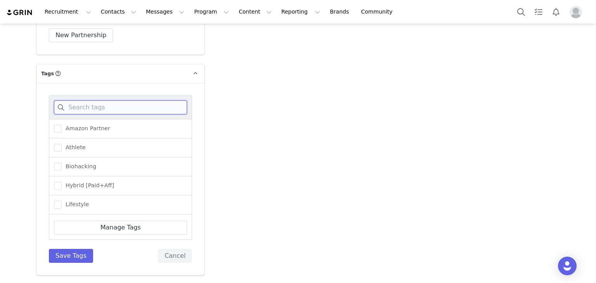
click at [112, 110] on input at bounding box center [120, 107] width 133 height 14
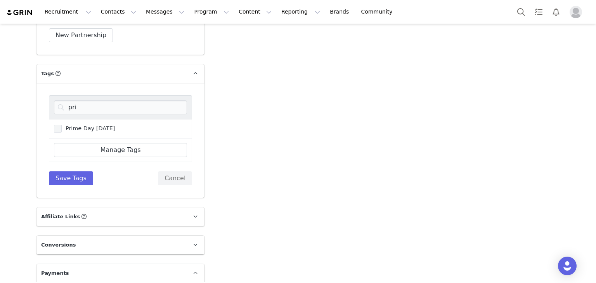
click at [62, 125] on span "Prime Day [DATE]" at bounding box center [88, 128] width 53 height 7
click at [62, 125] on input "Prime Day [DATE]" at bounding box center [62, 125] width 0 height 0
click at [76, 98] on div "pri" at bounding box center [120, 107] width 143 height 24
click at [71, 104] on input "pri" at bounding box center [120, 107] width 133 height 14
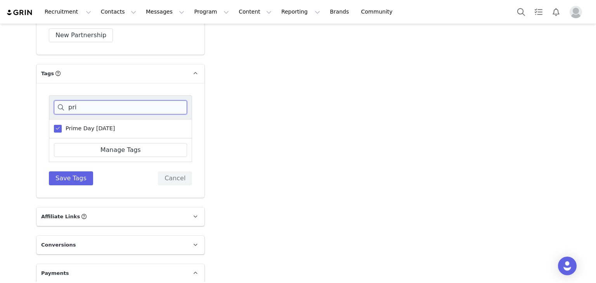
click at [71, 104] on input "pri" at bounding box center [120, 107] width 133 height 14
type input "vi"
click at [57, 126] on span at bounding box center [58, 129] width 8 height 8
click at [62, 125] on input "Vitamin Shoppe" at bounding box center [62, 125] width 0 height 0
click at [64, 176] on button "Save Tags" at bounding box center [71, 178] width 44 height 14
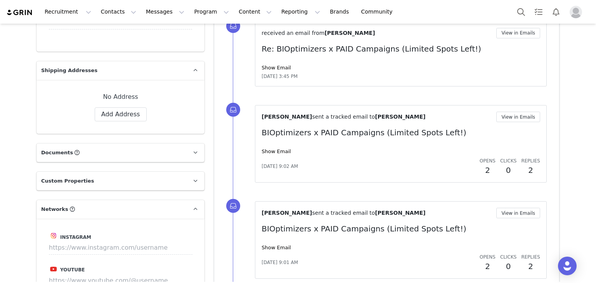
scroll to position [543, 0]
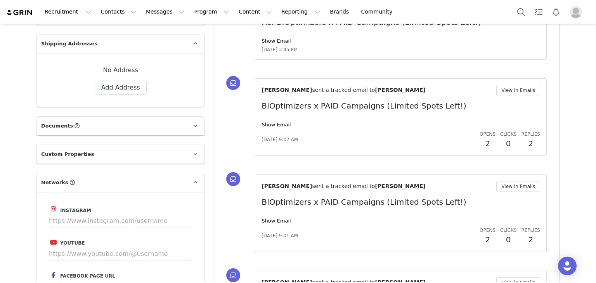
click at [209, 154] on div "Add Note Send Email Send Alert Tasks System Font 12pt To open the popup, press …" at bounding box center [386, 273] width 355 height 1520
click at [127, 221] on input at bounding box center [120, 221] width 143 height 14
paste input "[URL][DOMAIN_NAME]"
click at [169, 222] on button "Save" at bounding box center [178, 221] width 28 height 14
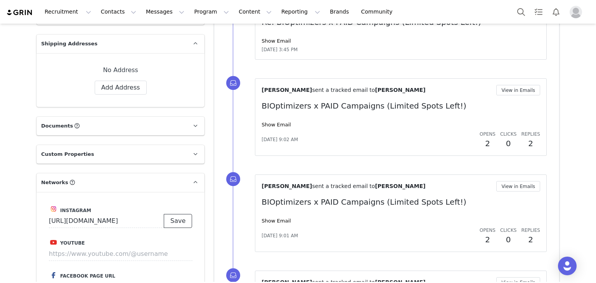
scroll to position [0, 0]
type input "https://www.instagram.com/ayeshasehra"
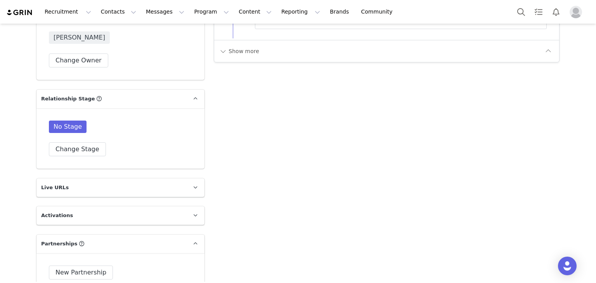
scroll to position [1032, 0]
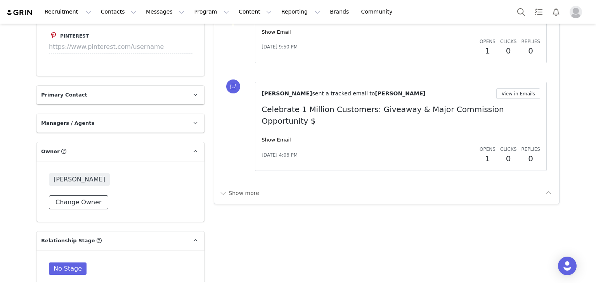
click at [72, 200] on button "Change Owner" at bounding box center [78, 202] width 59 height 14
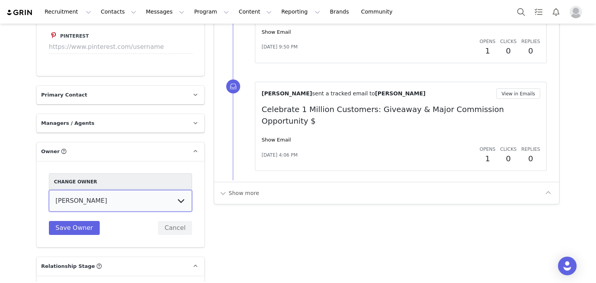
click at [100, 207] on select "Megan Stevens Paola Gomez Joey Vaillancourt Justina Kasparaviciene Daniela Sali…" at bounding box center [120, 201] width 143 height 22
select select "ae111b3b-09d4-4d56-b7f3-4e0fa261a71d"
click at [49, 190] on select "Megan Stevens Paola Gomez Joey Vaillancourt Justina Kasparaviciene Daniela Sali…" at bounding box center [120, 201] width 143 height 22
click at [76, 223] on button "Save Owner" at bounding box center [74, 228] width 51 height 14
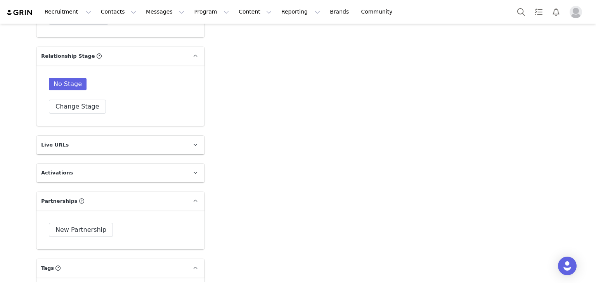
scroll to position [1237, 0]
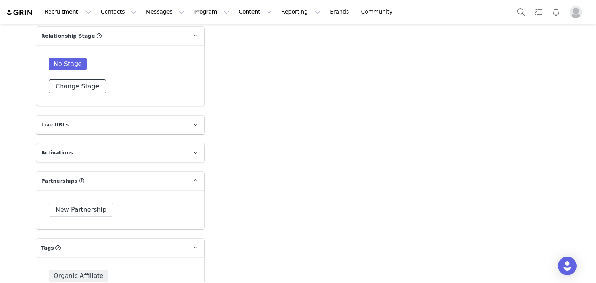
click at [86, 83] on button "Change Stage" at bounding box center [77, 86] width 57 height 14
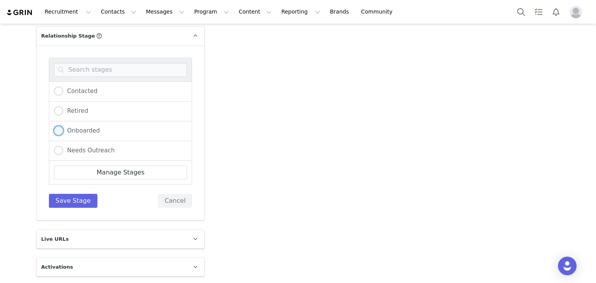
click at [55, 128] on span at bounding box center [58, 130] width 9 height 9
click at [55, 128] on input "Onboarded" at bounding box center [58, 131] width 9 height 10
radio input "true"
click at [61, 199] on button "Save Stage" at bounding box center [73, 201] width 48 height 14
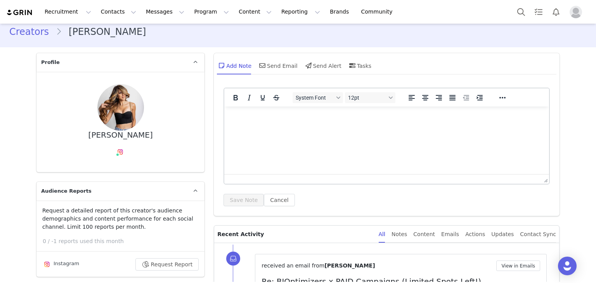
scroll to position [0, 0]
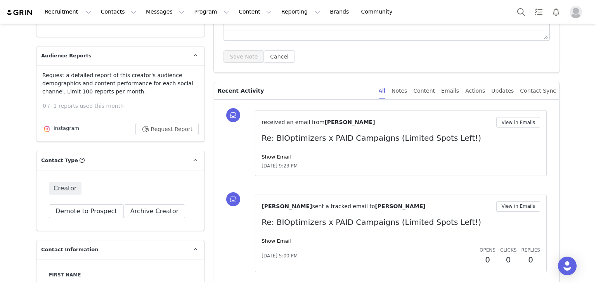
scroll to position [9, 0]
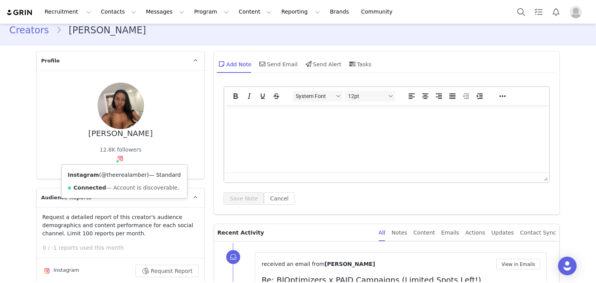
click at [119, 173] on link "@theerealamber" at bounding box center [124, 175] width 46 height 6
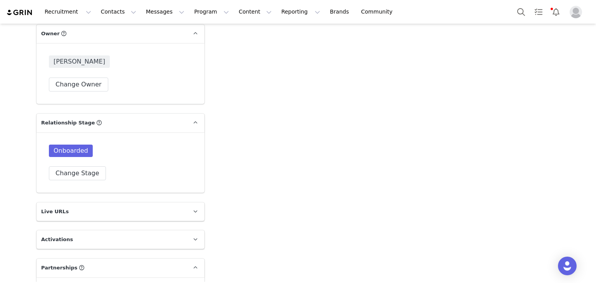
scroll to position [1038, 0]
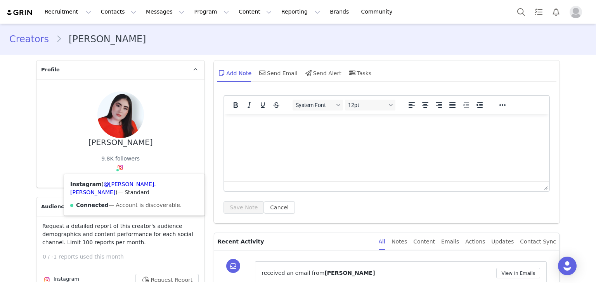
click at [117, 168] on img at bounding box center [120, 167] width 6 height 6
click at [118, 182] on link "@[PERSON_NAME].[PERSON_NAME]" at bounding box center [113, 188] width 86 height 14
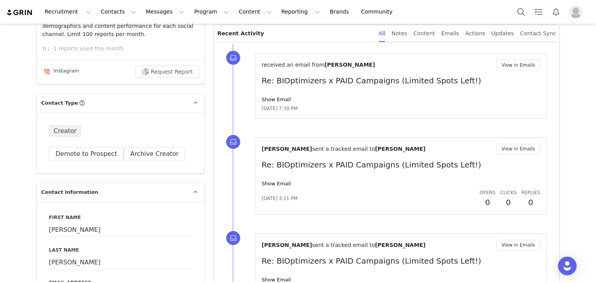
scroll to position [465, 0]
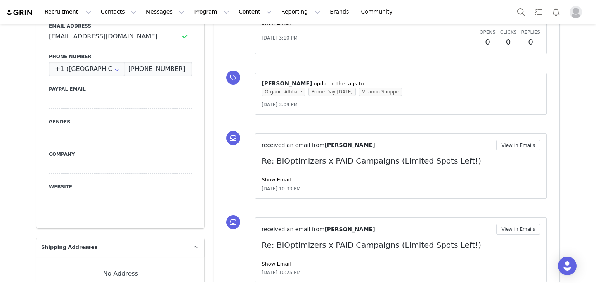
drag, startPoint x: 586, startPoint y: 160, endPoint x: 586, endPoint y: 197, distance: 36.8
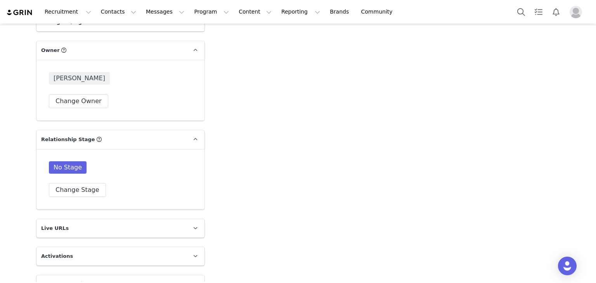
scroll to position [1368, 0]
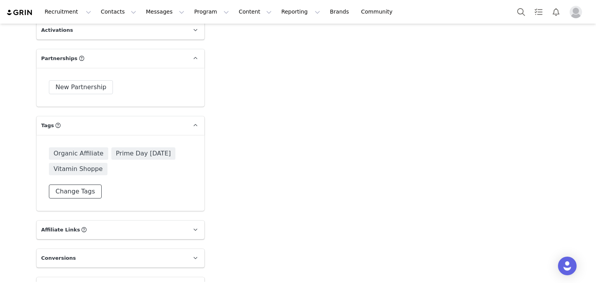
click at [76, 190] on button "Change Tags" at bounding box center [75, 192] width 53 height 14
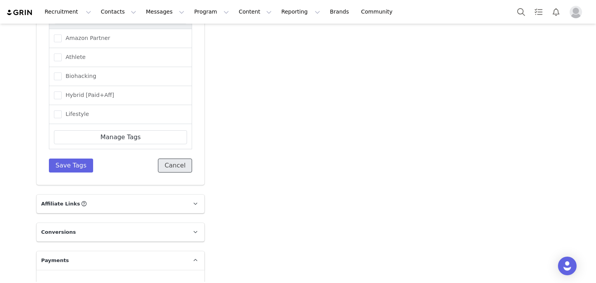
click at [169, 166] on button "Cancel" at bounding box center [175, 166] width 34 height 14
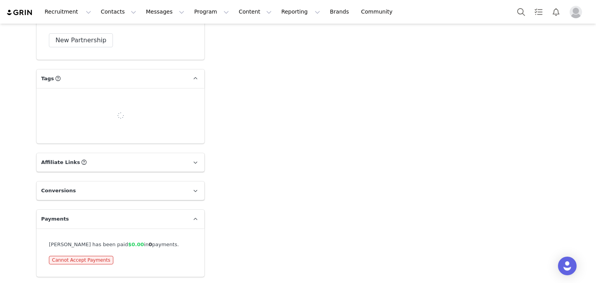
scroll to position [1435, 0]
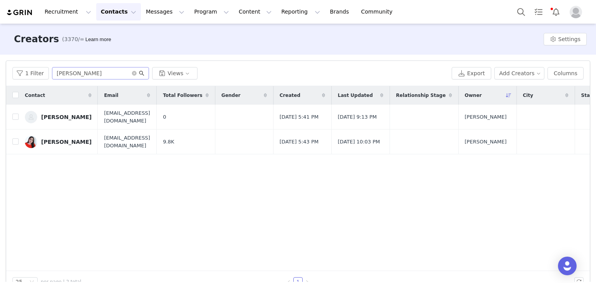
scroll to position [17, 0]
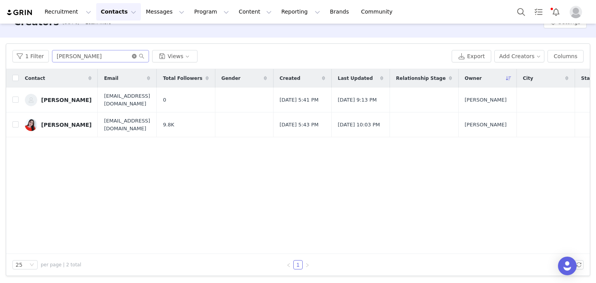
click at [132, 54] on icon "icon: close-circle" at bounding box center [134, 56] width 5 height 5
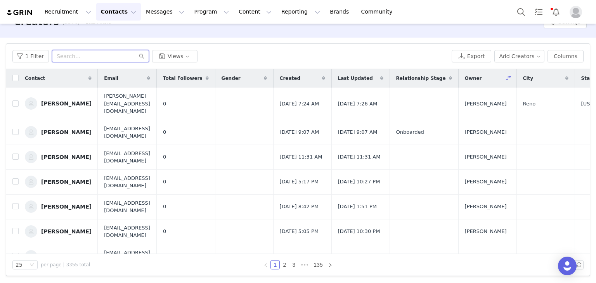
click at [103, 54] on input "text" at bounding box center [100, 56] width 97 height 12
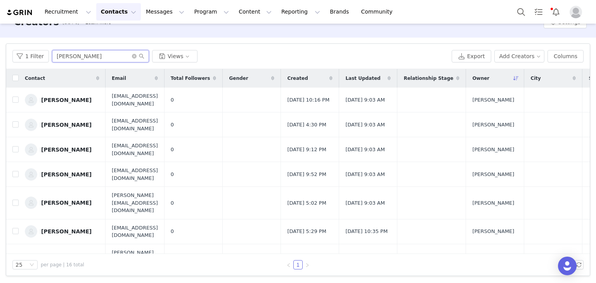
click at [101, 53] on input "[PERSON_NAME]" at bounding box center [100, 56] width 97 height 12
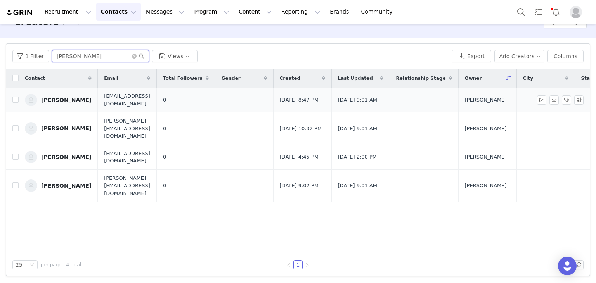
type input "claudia"
click at [132, 54] on span at bounding box center [138, 56] width 12 height 5
click at [132, 57] on icon "icon: close-circle" at bounding box center [134, 56] width 5 height 5
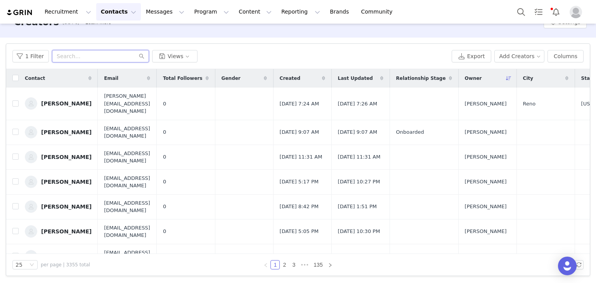
click at [81, 59] on input "text" at bounding box center [100, 56] width 97 height 12
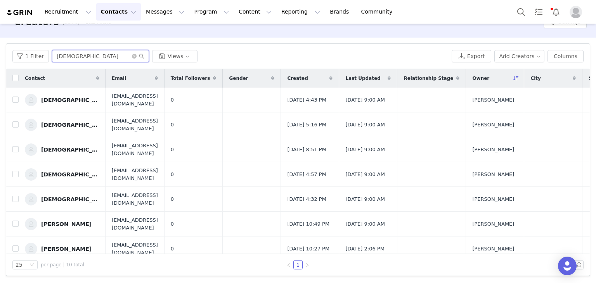
click at [92, 59] on input "christian" at bounding box center [100, 56] width 97 height 12
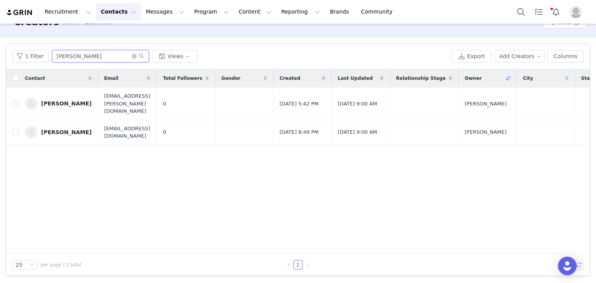
click at [95, 58] on input "christie" at bounding box center [100, 56] width 97 height 12
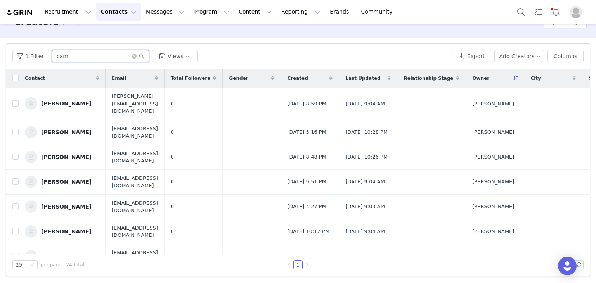
click at [90, 57] on input "cam" at bounding box center [100, 56] width 97 height 12
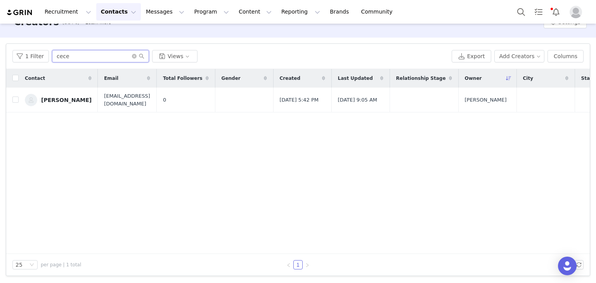
click at [118, 51] on input "cece" at bounding box center [100, 56] width 97 height 12
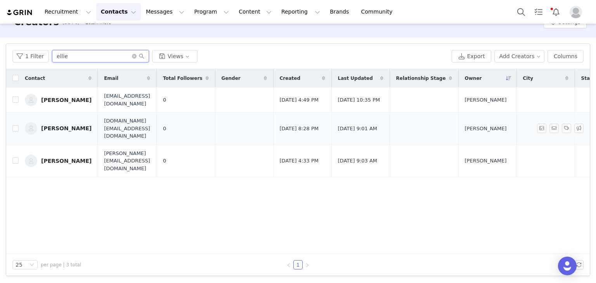
type input "ellie"
click at [132, 55] on icon "icon: close-circle" at bounding box center [134, 56] width 5 height 5
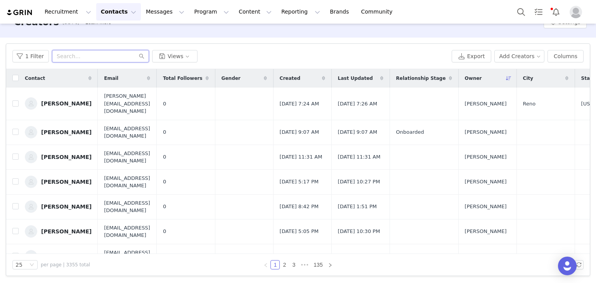
click at [101, 53] on input "text" at bounding box center [100, 56] width 97 height 12
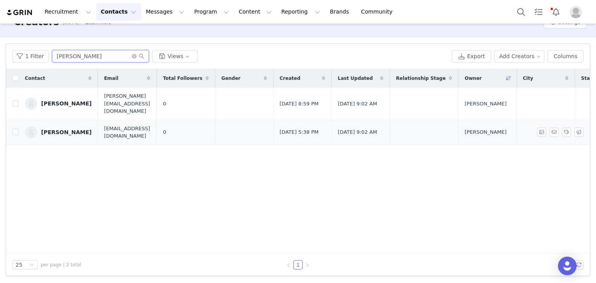
type input "emily w"
click at [132, 54] on icon "icon: close-circle" at bounding box center [134, 56] width 5 height 5
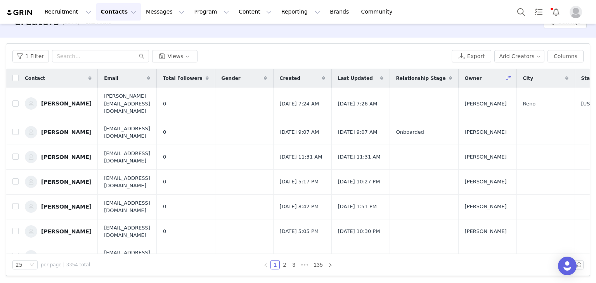
click at [270, 55] on div "1 Filter Views" at bounding box center [230, 56] width 436 height 12
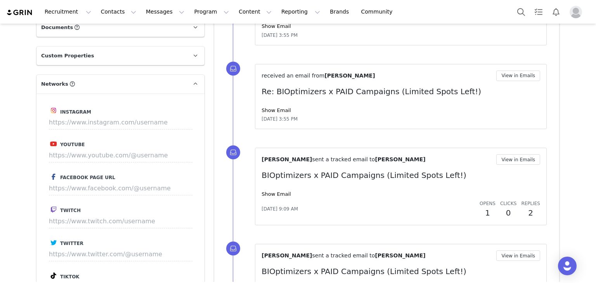
scroll to position [655, 0]
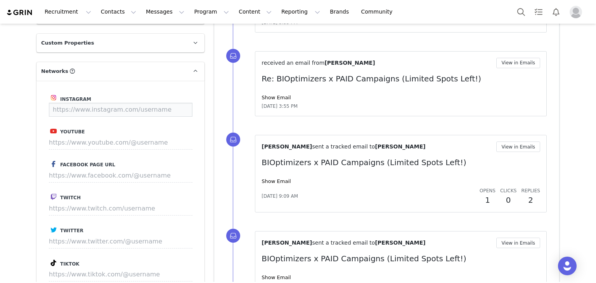
click at [136, 111] on input at bounding box center [120, 110] width 143 height 14
paste input "[URL][DOMAIN_NAME]"
click at [174, 111] on button "Save" at bounding box center [178, 110] width 28 height 14
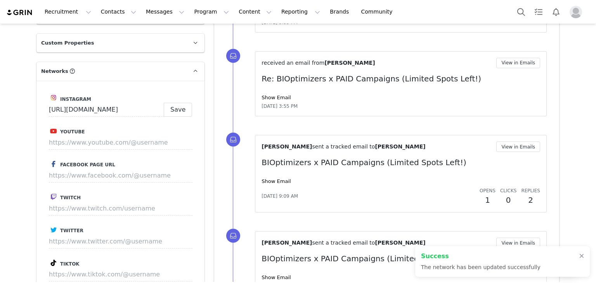
type input "[URL][DOMAIN_NAME]"
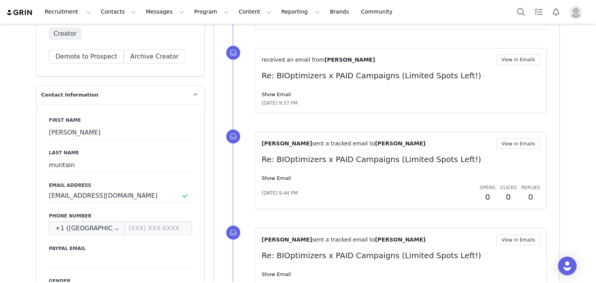
scroll to position [287, 0]
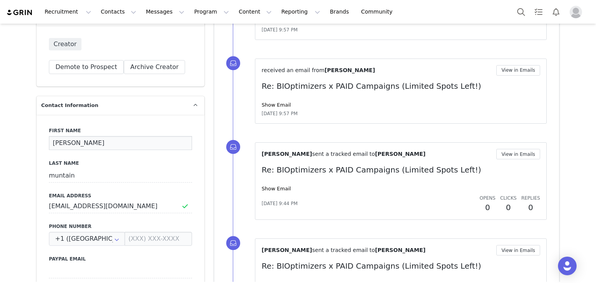
click at [49, 142] on input "[PERSON_NAME]" at bounding box center [120, 143] width 143 height 14
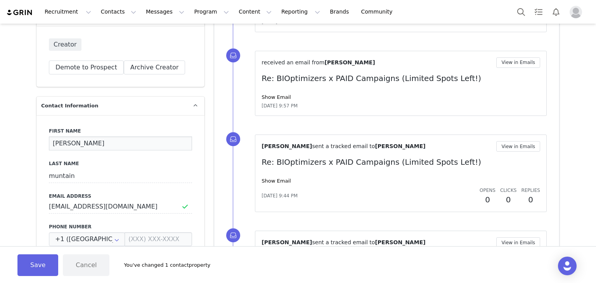
type input "[PERSON_NAME]"
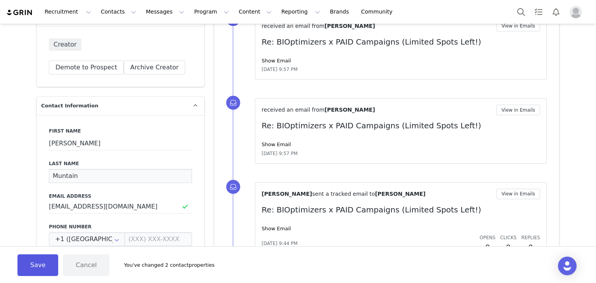
type input "Muntain"
click at [42, 265] on button "Save" at bounding box center [37, 265] width 41 height 22
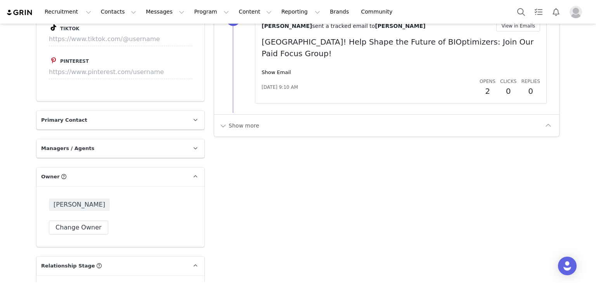
scroll to position [1018, 0]
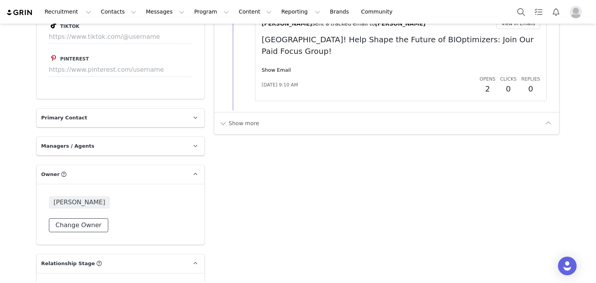
click at [76, 219] on button "Change Owner" at bounding box center [78, 225] width 59 height 14
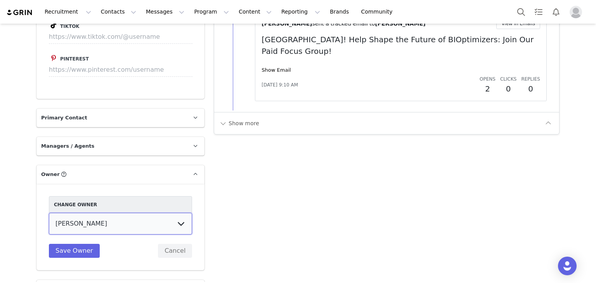
click at [97, 227] on select "[PERSON_NAME] [PERSON_NAME] [PERSON_NAME] [PERSON_NAME] [PERSON_NAME] [PERSON_N…" at bounding box center [120, 224] width 143 height 22
select select "ae111b3b-09d4-4d56-b7f3-4e0fa261a71d"
click at [49, 213] on select "[PERSON_NAME] [PERSON_NAME] [PERSON_NAME] [PERSON_NAME] [PERSON_NAME] [PERSON_N…" at bounding box center [120, 224] width 143 height 22
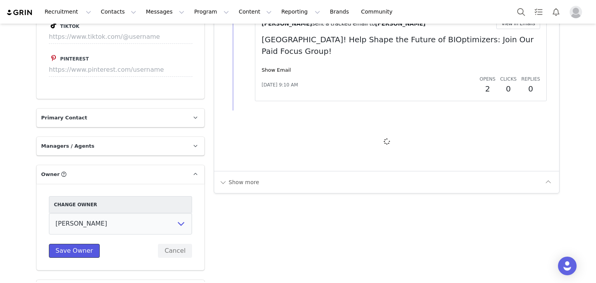
click at [85, 245] on button "Save Owner" at bounding box center [74, 251] width 51 height 14
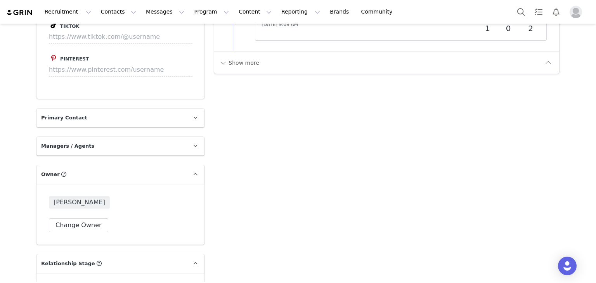
scroll to position [1159, 0]
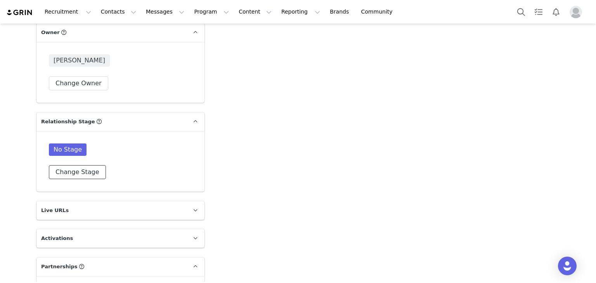
click at [84, 172] on button "Change Stage" at bounding box center [77, 172] width 57 height 14
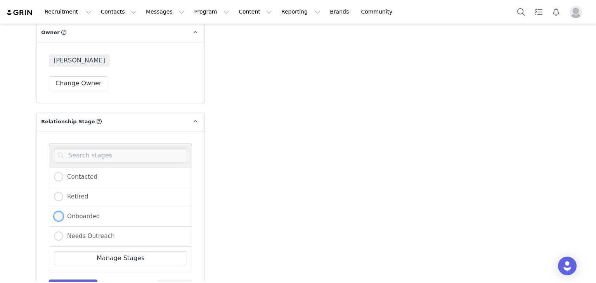
click at [58, 212] on span at bounding box center [58, 216] width 9 height 9
click at [58, 212] on input "Onboarded" at bounding box center [58, 217] width 9 height 10
radio input "true"
click at [76, 280] on button "Save Stage" at bounding box center [73, 287] width 48 height 14
click at [76, 277] on div "Contacted Retired Onboarded Needs Outreach Manage Stages Save Stage Cancel" at bounding box center [120, 218] width 143 height 150
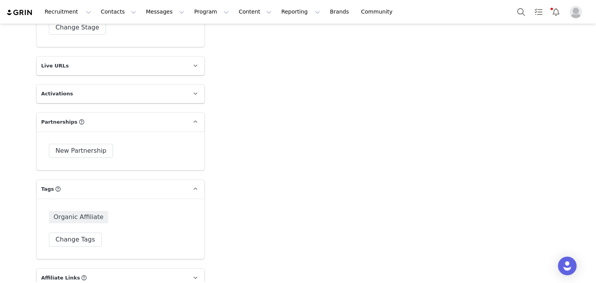
scroll to position [1318, 0]
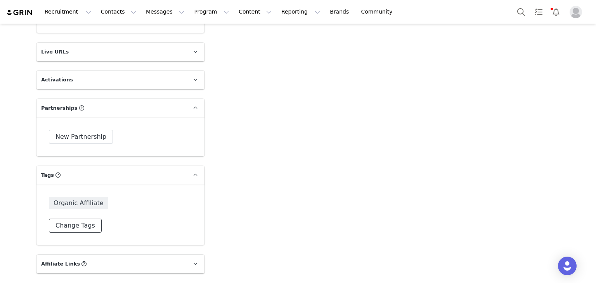
click at [71, 227] on button "Change Tags" at bounding box center [75, 226] width 53 height 14
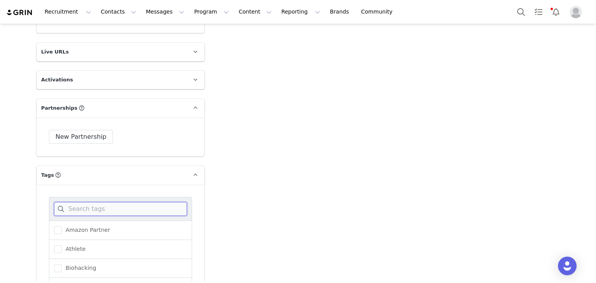
click at [101, 211] on input at bounding box center [120, 209] width 133 height 14
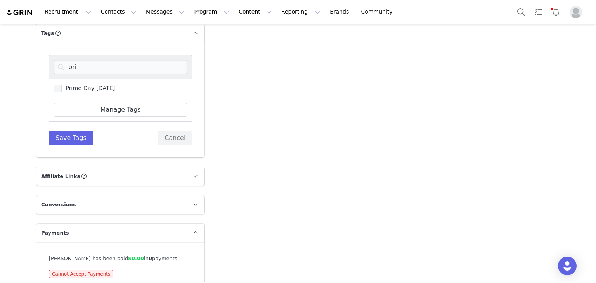
click at [58, 85] on span at bounding box center [58, 89] width 8 height 8
click at [62, 85] on input "Prime Day [DATE]" at bounding box center [62, 85] width 0 height 0
click at [65, 72] on input "pri" at bounding box center [120, 67] width 133 height 14
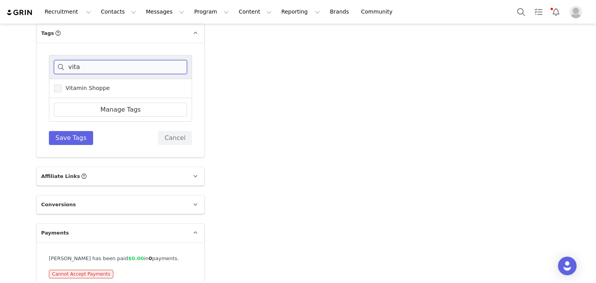
type input "vita"
click at [54, 88] on span at bounding box center [58, 89] width 8 height 8
click at [62, 85] on input "Vitamin Shoppe" at bounding box center [62, 85] width 0 height 0
click at [64, 135] on button "Save Tags" at bounding box center [71, 138] width 44 height 14
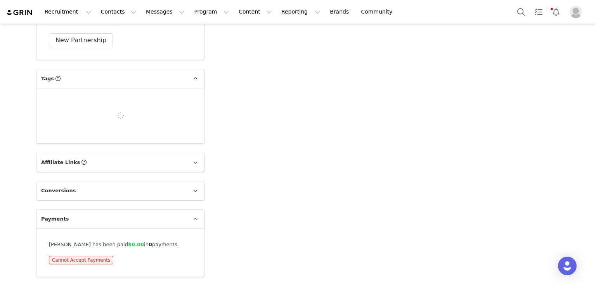
scroll to position [1435, 0]
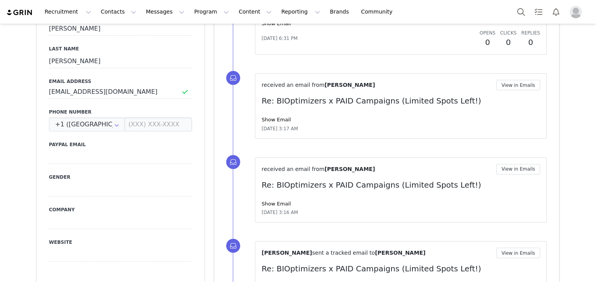
scroll to position [711, 0]
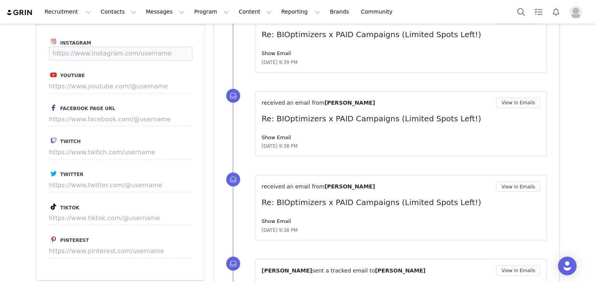
click at [106, 54] on input at bounding box center [120, 54] width 143 height 14
paste input "[URL][DOMAIN_NAME][PERSON_NAME][DOMAIN_NAME][PERSON_NAME]"
click at [176, 49] on button "Save" at bounding box center [178, 54] width 28 height 14
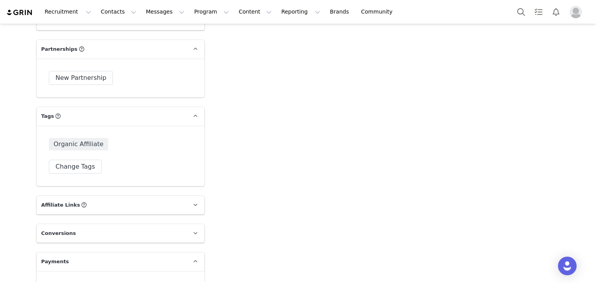
scroll to position [1110, 0]
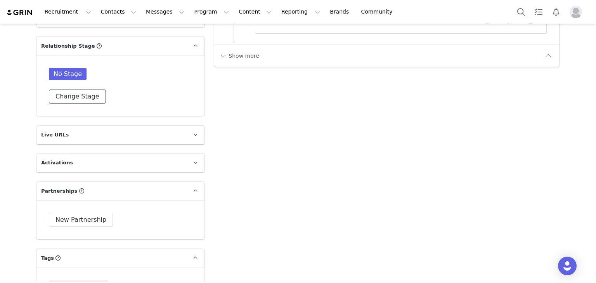
click at [82, 101] on button "Change Stage" at bounding box center [77, 97] width 57 height 14
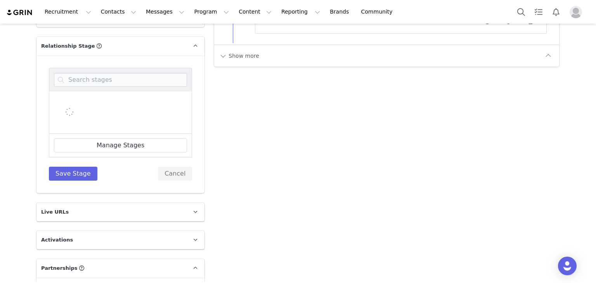
click at [82, 101] on div at bounding box center [120, 113] width 143 height 42
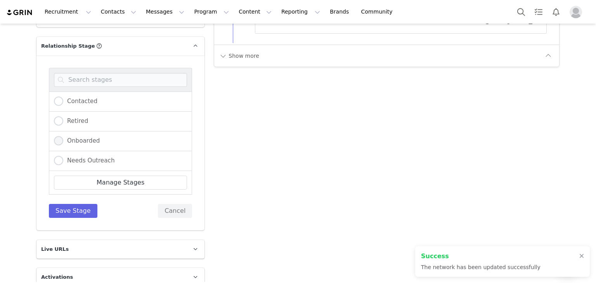
type input "https://www.instagram.com/claudia.izabella"
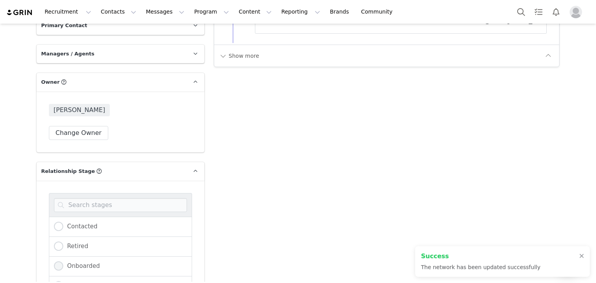
scroll to position [1235, 0]
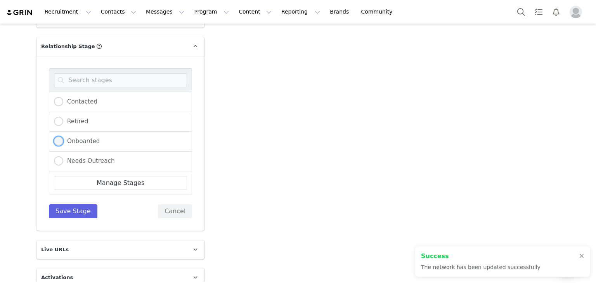
click at [56, 140] on span at bounding box center [58, 140] width 9 height 9
click at [56, 140] on input "Onboarded" at bounding box center [58, 141] width 9 height 10
radio input "true"
click at [69, 210] on button "Save Stage" at bounding box center [73, 211] width 48 height 14
click at [69, 210] on div "Contacted Retired Onboarded Needs Outreach Manage Stages Save Stage Cancel" at bounding box center [120, 143] width 143 height 150
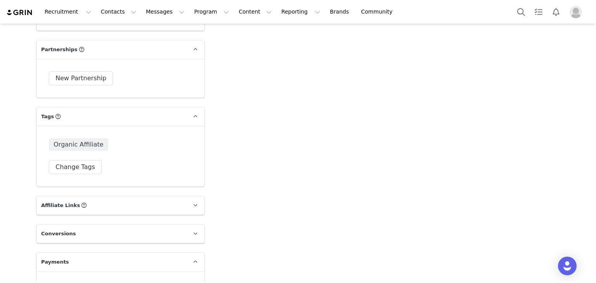
scroll to position [1092, 0]
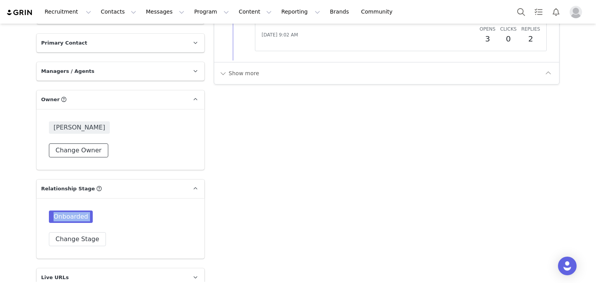
click at [79, 148] on button "Change Owner" at bounding box center [78, 150] width 59 height 14
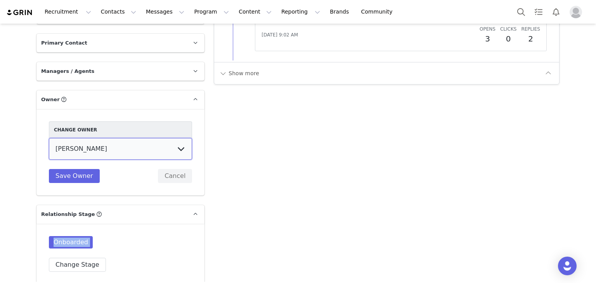
click at [83, 149] on select "[PERSON_NAME] [PERSON_NAME] [PERSON_NAME] [PERSON_NAME] [PERSON_NAME] [PERSON_N…" at bounding box center [120, 149] width 143 height 22
select select "ae111b3b-09d4-4d56-b7f3-4e0fa261a71d"
click at [49, 138] on select "[PERSON_NAME] [PERSON_NAME] [PERSON_NAME] [PERSON_NAME] [PERSON_NAME] [PERSON_N…" at bounding box center [120, 149] width 143 height 22
click at [78, 175] on button "Save Owner" at bounding box center [74, 176] width 51 height 14
click at [78, 175] on div "Change Owner Megan Stevens Paola Gomez Joey Vaillancourt Justina Kasparaviciene…" at bounding box center [120, 152] width 143 height 62
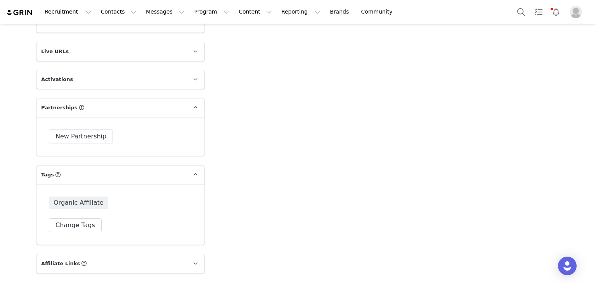
drag, startPoint x: 216, startPoint y: 140, endPoint x: 458, endPoint y: 96, distance: 246.4
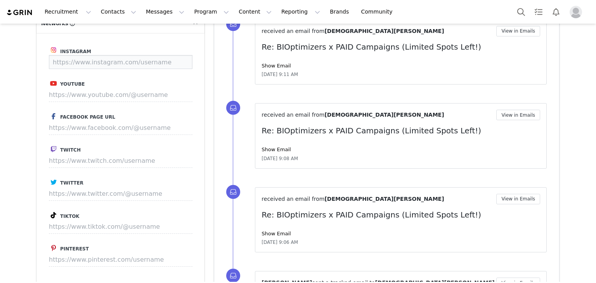
click at [123, 56] on input at bounding box center [120, 62] width 143 height 14
paste input "[URL][DOMAIN_NAME]"
type input "[URL][DOMAIN_NAME]"
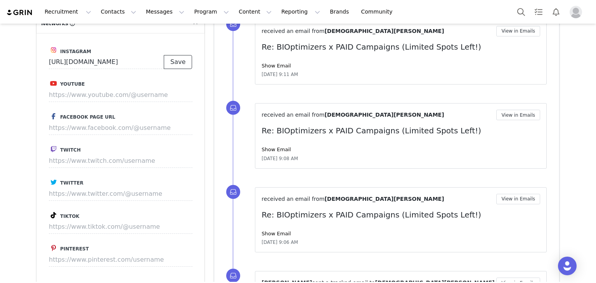
click at [177, 55] on button "Save" at bounding box center [178, 62] width 28 height 14
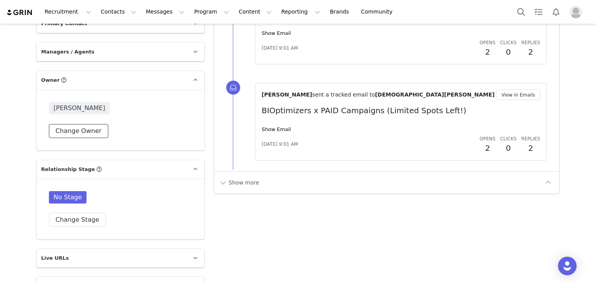
click at [66, 124] on button "Change Owner" at bounding box center [78, 131] width 59 height 14
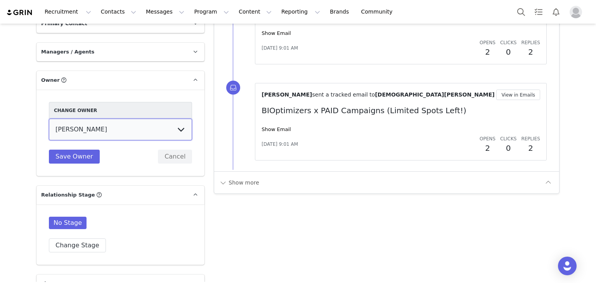
click at [94, 128] on select "[PERSON_NAME] [PERSON_NAME] [PERSON_NAME] [PERSON_NAME] [PERSON_NAME] [PERSON_N…" at bounding box center [120, 130] width 143 height 22
select select "ae111b3b-09d4-4d56-b7f3-4e0fa261a71d"
click at [49, 119] on select "[PERSON_NAME] [PERSON_NAME] [PERSON_NAME] [PERSON_NAME] [PERSON_NAME] [PERSON_N…" at bounding box center [120, 130] width 143 height 22
click at [81, 152] on button "Save Owner" at bounding box center [74, 157] width 51 height 14
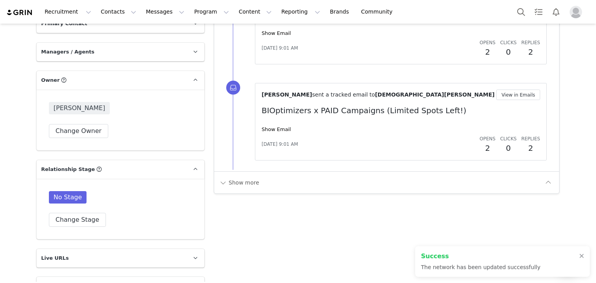
type input "https://www.instagram.com/christianbattin"
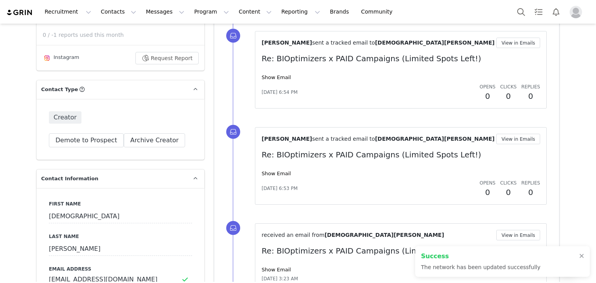
scroll to position [0, 0]
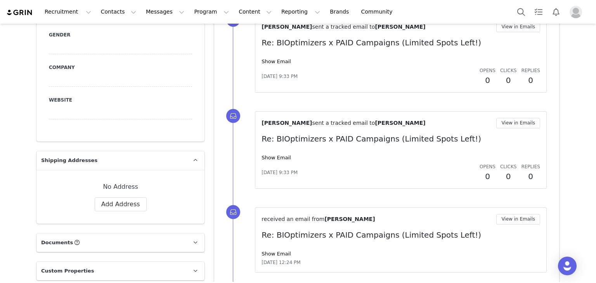
scroll to position [568, 0]
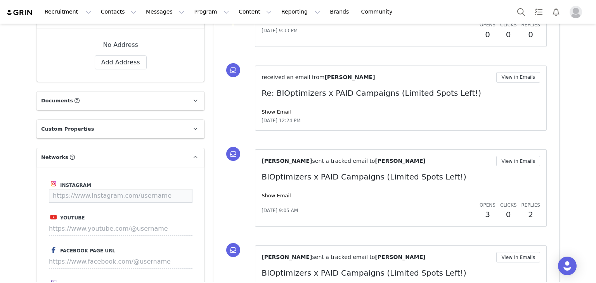
click at [124, 198] on input at bounding box center [120, 196] width 143 height 14
paste input "[URL][DOMAIN_NAME][DOMAIN_NAME][PERSON_NAME]"
click at [180, 192] on button "Save" at bounding box center [178, 196] width 28 height 14
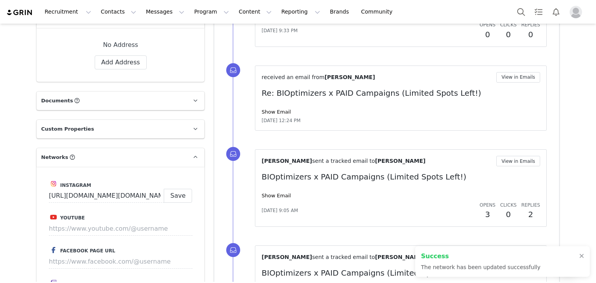
type input "https://www.instagram.com/christie.thomas.wellness"
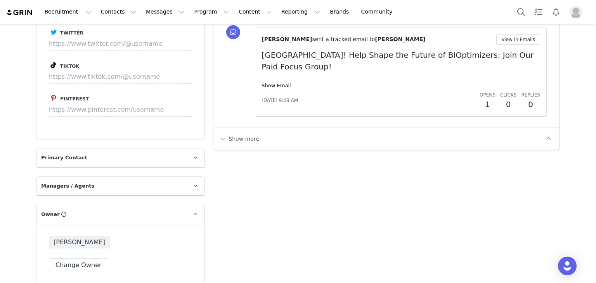
scroll to position [1120, 0]
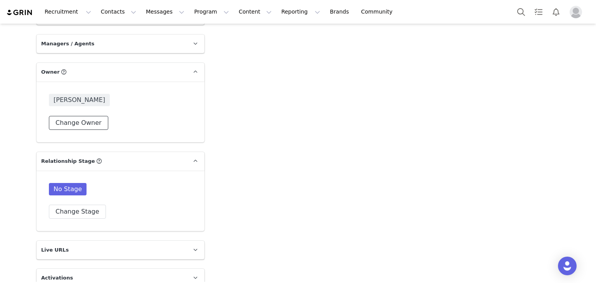
click at [75, 121] on button "Change Owner" at bounding box center [78, 123] width 59 height 14
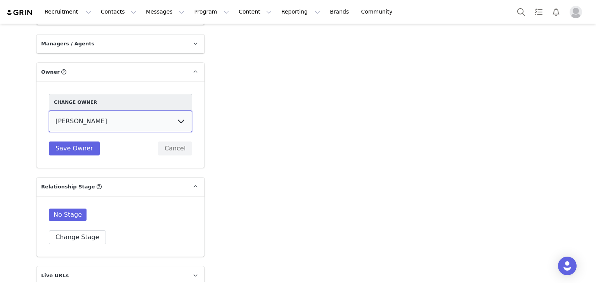
click at [84, 128] on select "[PERSON_NAME] [PERSON_NAME] [PERSON_NAME] [PERSON_NAME] [PERSON_NAME] [PERSON_N…" at bounding box center [120, 122] width 143 height 22
select select "ae111b3b-09d4-4d56-b7f3-4e0fa261a71d"
click at [49, 111] on select "[PERSON_NAME] [PERSON_NAME] [PERSON_NAME] [PERSON_NAME] [PERSON_NAME] [PERSON_N…" at bounding box center [120, 122] width 143 height 22
click at [81, 146] on button "Save Owner" at bounding box center [74, 149] width 51 height 14
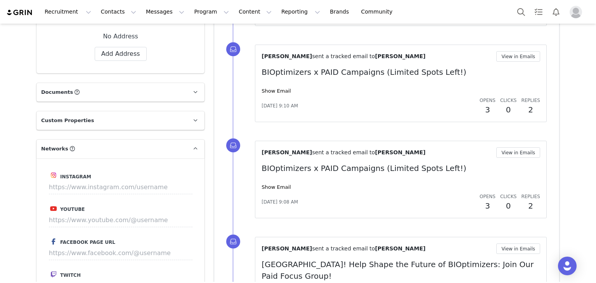
scroll to position [568, 0]
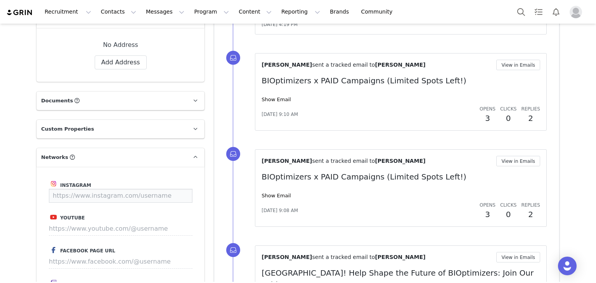
click at [140, 197] on input at bounding box center [120, 196] width 143 height 14
paste input "https://www.instagram.com/coldplungecam/?hl=en"
click at [177, 195] on button "Save" at bounding box center [178, 196] width 28 height 14
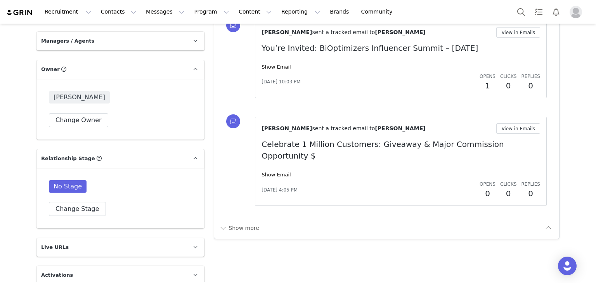
scroll to position [1000, 0]
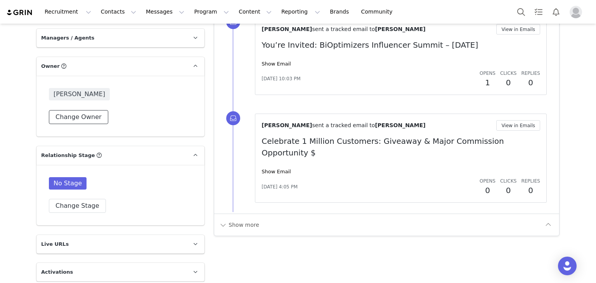
click at [82, 117] on button "Change Owner" at bounding box center [78, 117] width 59 height 14
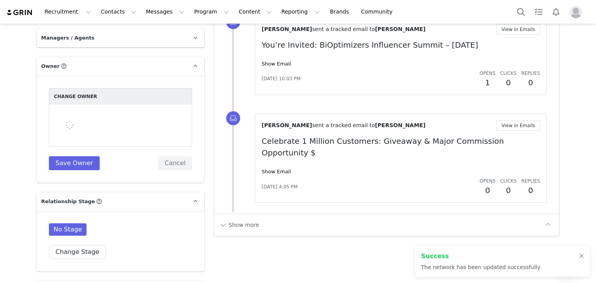
type input "https://www.instagram.com/coldplungecam"
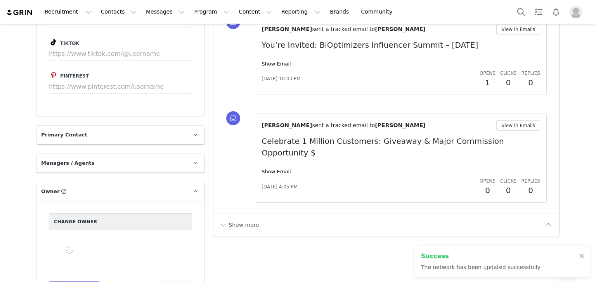
scroll to position [1125, 0]
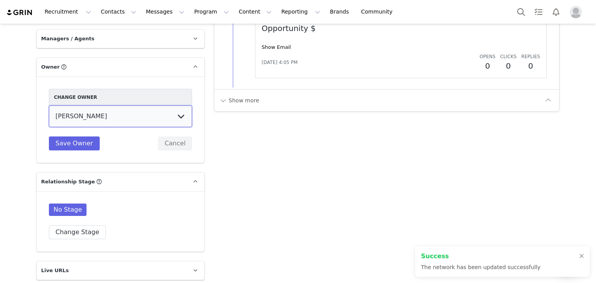
click at [105, 121] on select "Megan Stevens Paola Gomez Joey Vaillancourt Justina Kasparaviciene Daniela Sali…" at bounding box center [120, 116] width 143 height 22
select select "ae111b3b-09d4-4d56-b7f3-4e0fa261a71d"
click at [49, 105] on select "Megan Stevens Paola Gomez Joey Vaillancourt Justina Kasparaviciene Daniela Sali…" at bounding box center [120, 116] width 143 height 22
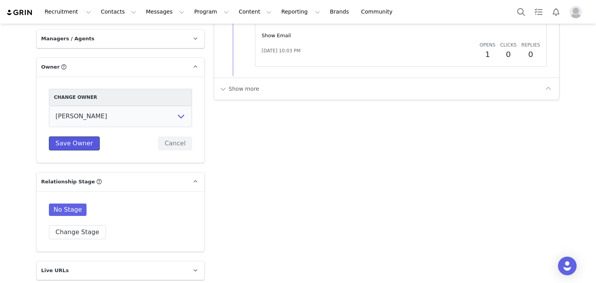
click at [83, 141] on button "Save Owner" at bounding box center [74, 143] width 51 height 14
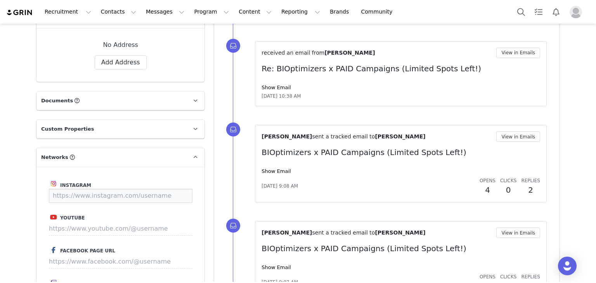
click at [139, 190] on input at bounding box center [120, 196] width 143 height 14
paste input "[URL][DOMAIN_NAME]"
click at [176, 197] on button "Save" at bounding box center [178, 196] width 28 height 14
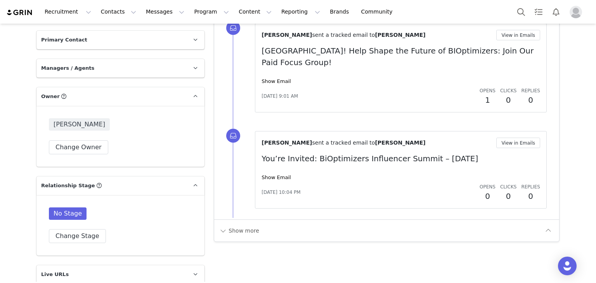
scroll to position [1051, 0]
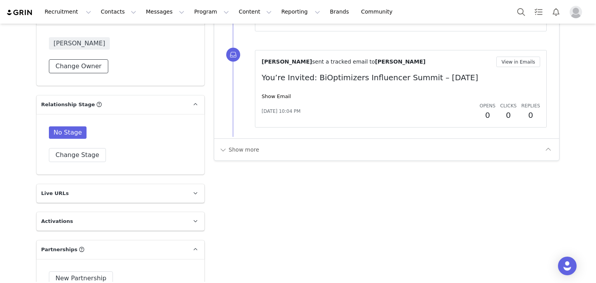
click at [85, 65] on button "Change Owner" at bounding box center [78, 66] width 59 height 14
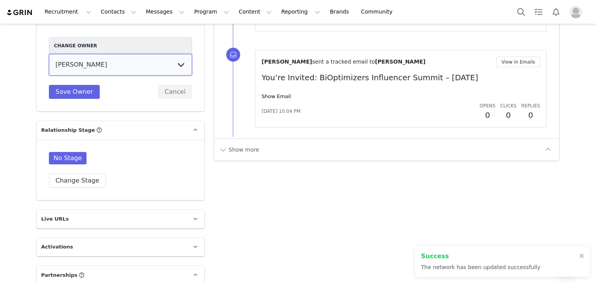
type input "[URL][DOMAIN_NAME]"
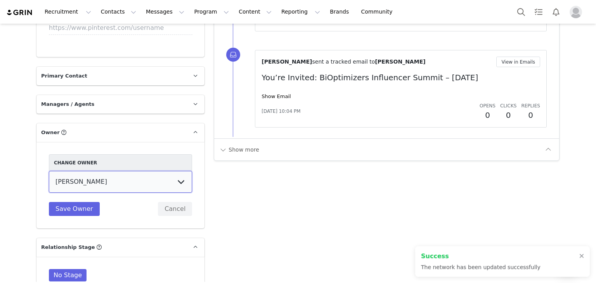
scroll to position [1168, 0]
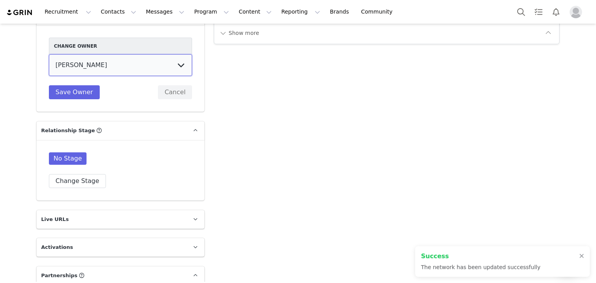
click at [120, 62] on select "[PERSON_NAME] [PERSON_NAME] [PERSON_NAME] [PERSON_NAME] [PERSON_NAME] [PERSON_N…" at bounding box center [120, 65] width 143 height 22
select select "ae111b3b-09d4-4d56-b7f3-4e0fa261a71d"
click at [49, 54] on select "[PERSON_NAME] [PERSON_NAME] [PERSON_NAME] [PERSON_NAME] [PERSON_NAME] [PERSON_N…" at bounding box center [120, 65] width 143 height 22
click at [79, 92] on button "Save Owner" at bounding box center [74, 92] width 51 height 14
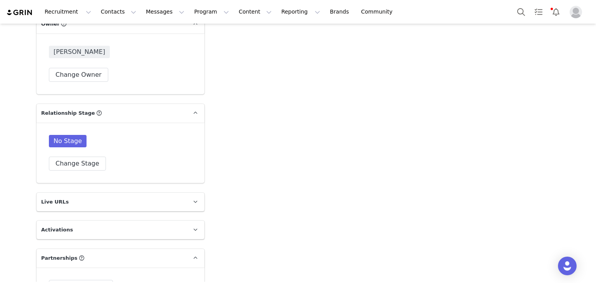
scroll to position [1176, 0]
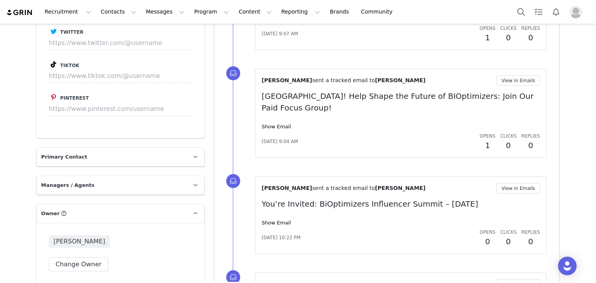
scroll to position [711, 0]
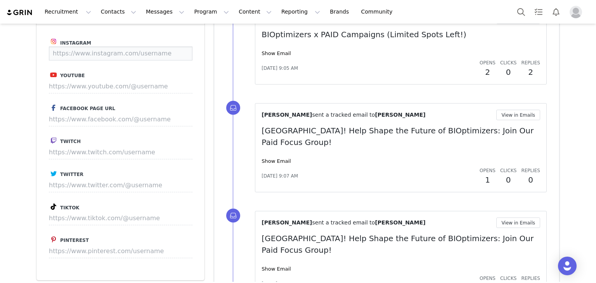
click at [126, 52] on input at bounding box center [120, 54] width 143 height 14
paste input "[URL][DOMAIN_NAME]"
type input "[URL][DOMAIN_NAME]"
click at [176, 54] on button "Save" at bounding box center [178, 54] width 28 height 14
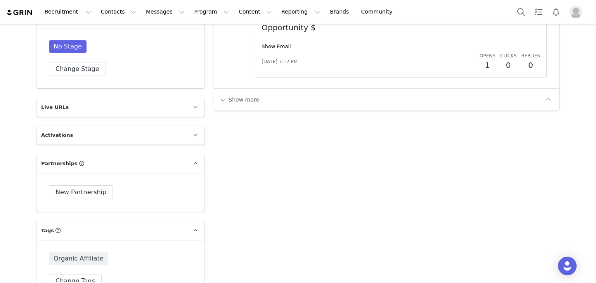
scroll to position [995, 0]
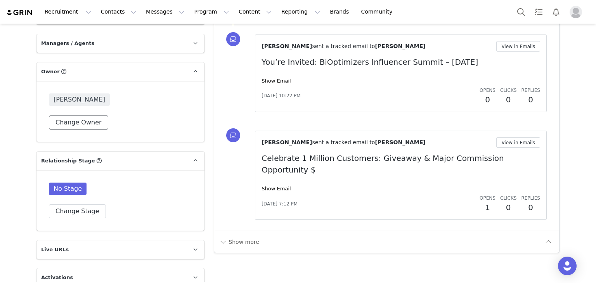
click at [88, 123] on button "Change Owner" at bounding box center [78, 123] width 59 height 14
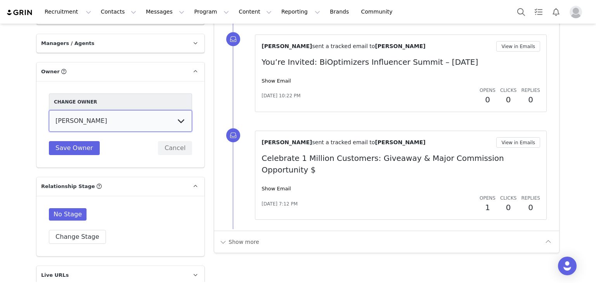
click at [79, 123] on select "Megan Stevens Paola Gomez Joey Vaillancourt Justina Kasparaviciene Daniela Sali…" at bounding box center [120, 121] width 143 height 22
select select "ae111b3b-09d4-4d56-b7f3-4e0fa261a71d"
click at [49, 110] on select "Megan Stevens Paola Gomez Joey Vaillancourt Justina Kasparaviciene Daniela Sali…" at bounding box center [120, 121] width 143 height 22
type input "https://www.instagram.com/ellie_mmn"
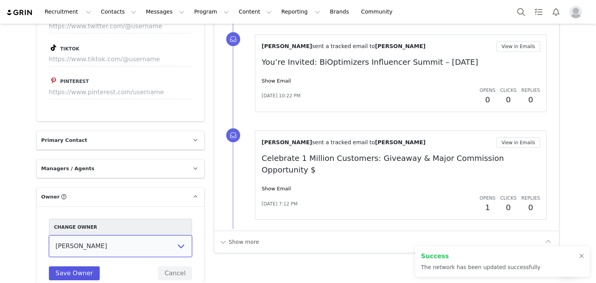
scroll to position [1120, 0]
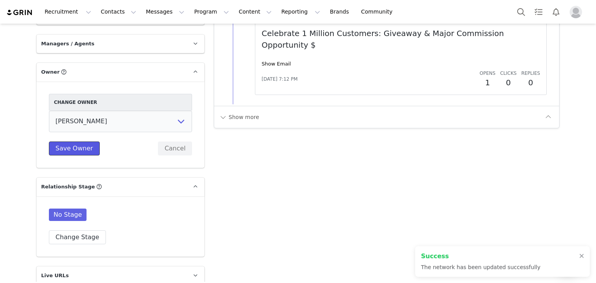
click at [79, 143] on button "Save Owner" at bounding box center [74, 149] width 51 height 14
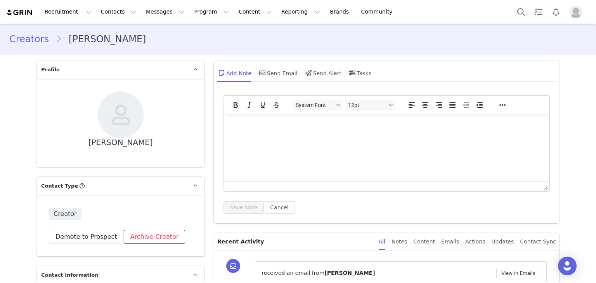
click at [152, 230] on button "Archive Creator" at bounding box center [155, 237] width 62 height 14
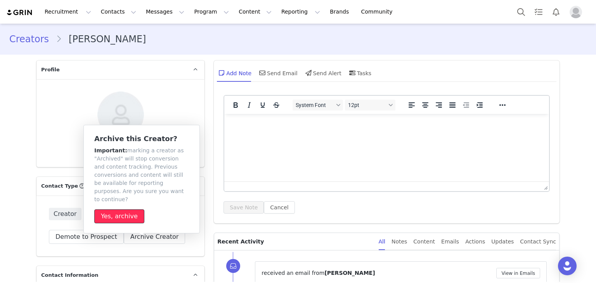
click at [128, 209] on button "Yes, archive" at bounding box center [119, 216] width 50 height 14
